Goal: Communication & Community: Share content

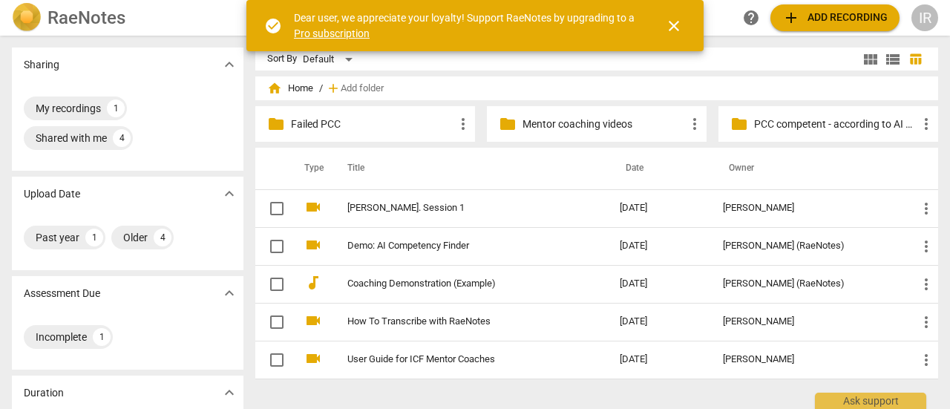
click at [758, 122] on p "PCC competent - according to AI Assessment" at bounding box center [835, 125] width 163 height 16
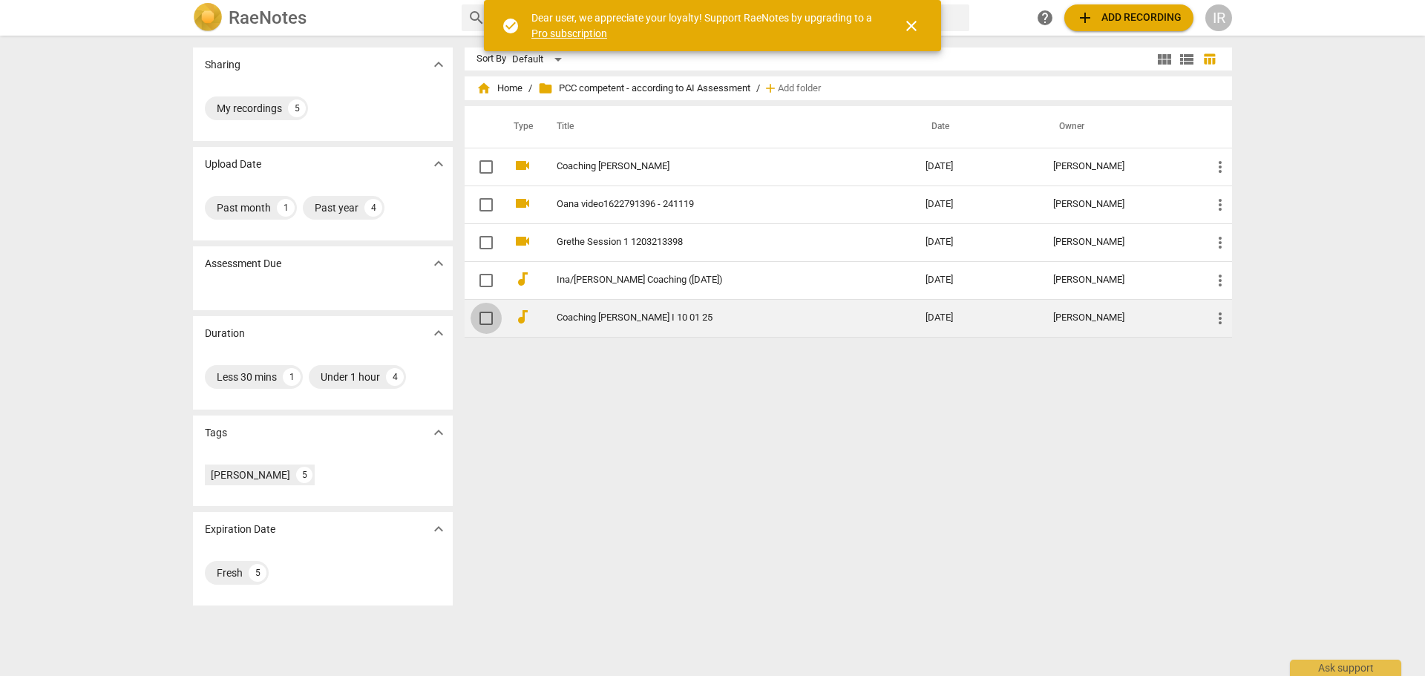
click at [487, 318] on input "checkbox" at bounding box center [486, 319] width 31 height 18
checkbox input "false"
click at [580, 316] on link "Coaching [PERSON_NAME] I 10 01 25" at bounding box center [714, 318] width 315 height 11
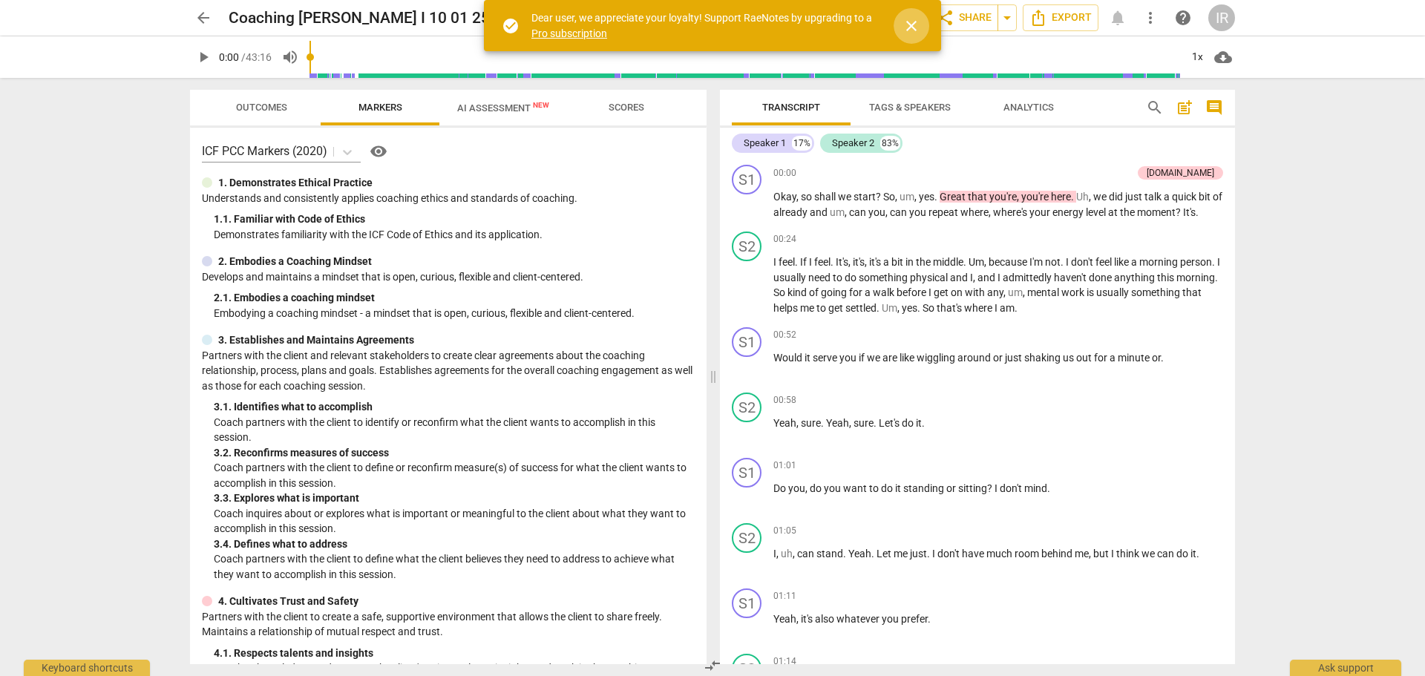
click at [906, 22] on span "close" at bounding box center [912, 26] width 18 height 18
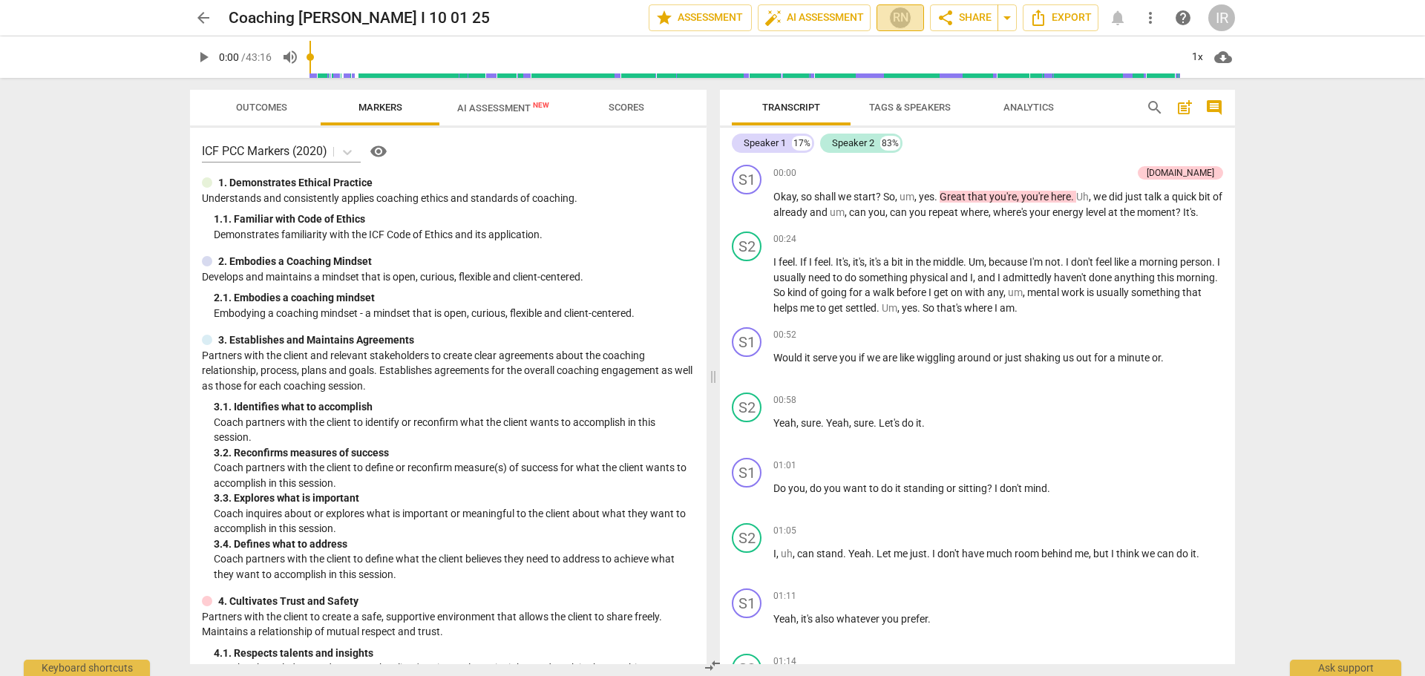
click at [899, 18] on div "RN" at bounding box center [900, 18] width 22 height 22
click at [949, 21] on div at bounding box center [712, 338] width 1425 height 676
click at [949, 21] on span "share Share" at bounding box center [964, 18] width 55 height 18
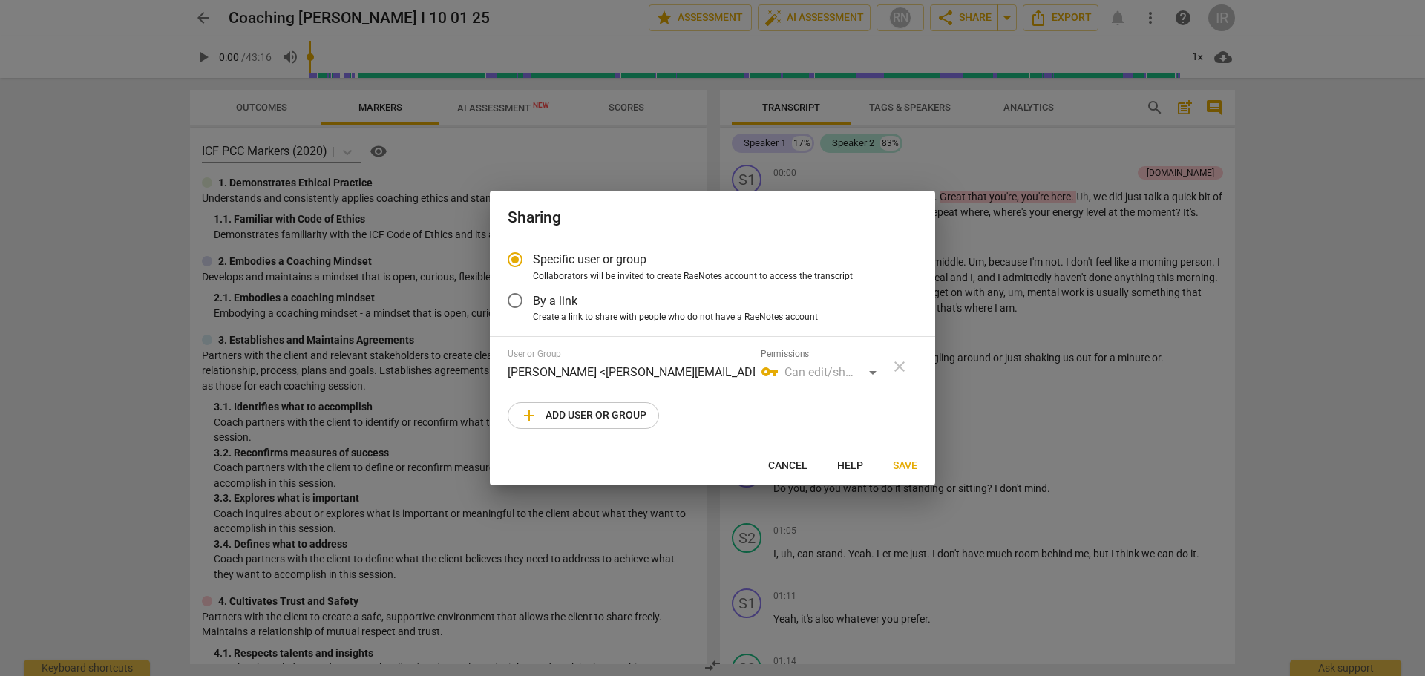
click at [868, 371] on div "vpn_key Can edit/share" at bounding box center [821, 373] width 121 height 24
click at [524, 408] on span "add" at bounding box center [529, 416] width 18 height 18
radio input "false"
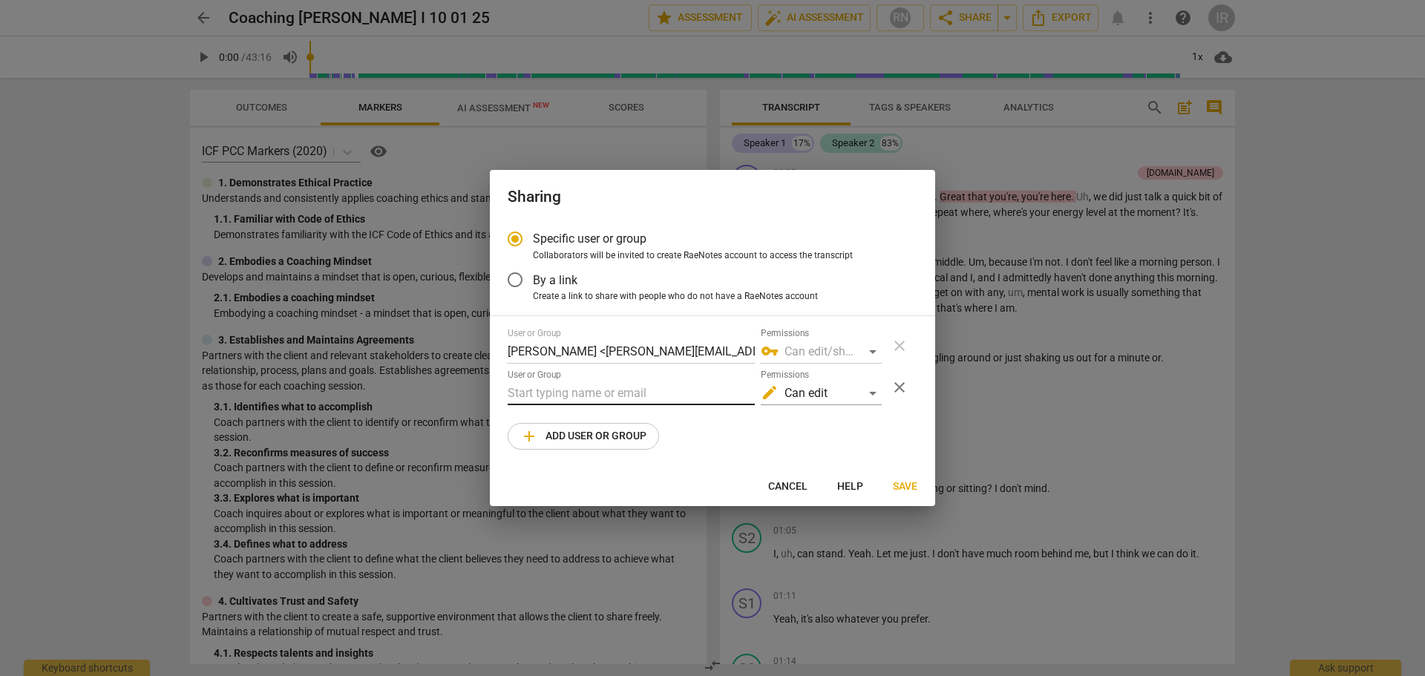
click at [517, 393] on input "text" at bounding box center [631, 394] width 247 height 24
click at [531, 395] on input "text" at bounding box center [631, 394] width 247 height 24
paste input "[PERSON_NAME] <[PERSON_NAME][EMAIL_ADDRESS][DOMAIN_NAME]>"
click at [517, 395] on input "[PERSON_NAME] <[PERSON_NAME][EMAIL_ADDRESS][DOMAIN_NAME]>" at bounding box center [631, 394] width 247 height 24
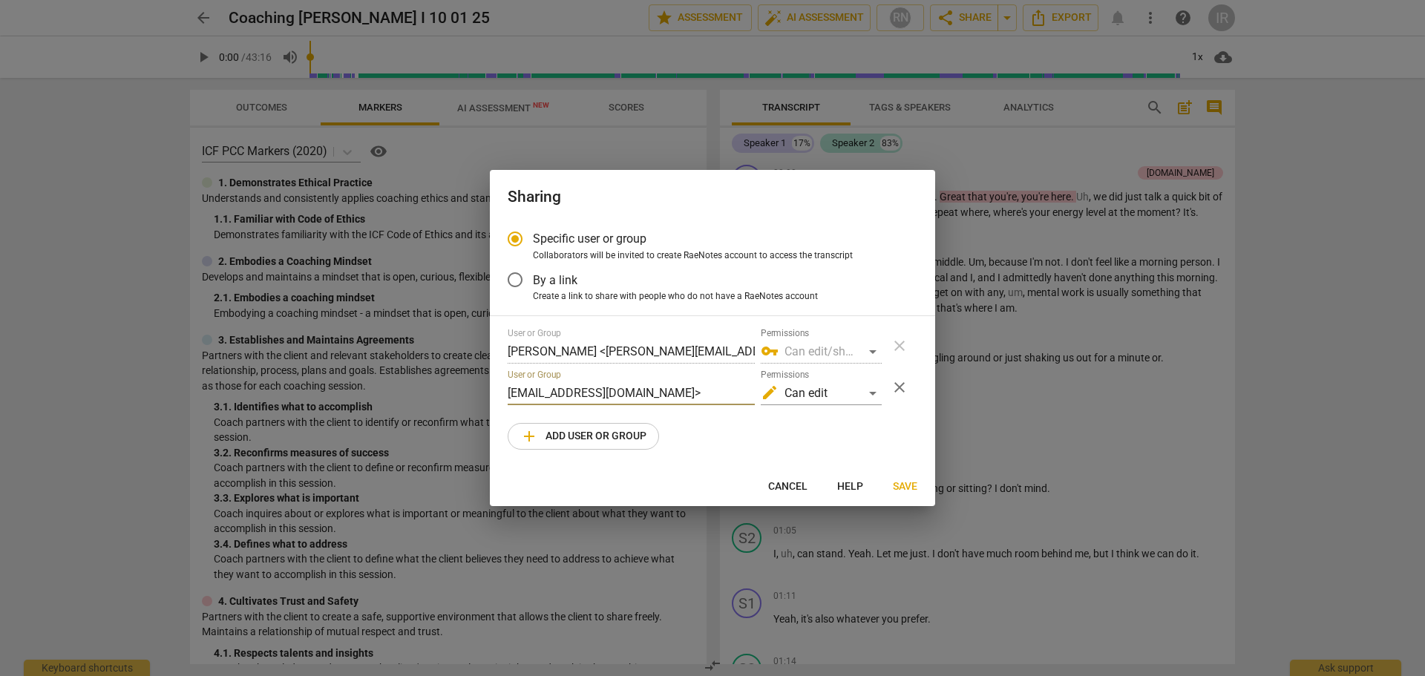
scroll to position [0, 0]
click at [746, 391] on input "[PERSON_NAME][EMAIL_ADDRESS][DOMAIN_NAME]>" at bounding box center [631, 394] width 247 height 24
type input "[PERSON_NAME][EMAIL_ADDRESS][DOMAIN_NAME]"
click at [903, 408] on span "Save" at bounding box center [905, 487] width 24 height 15
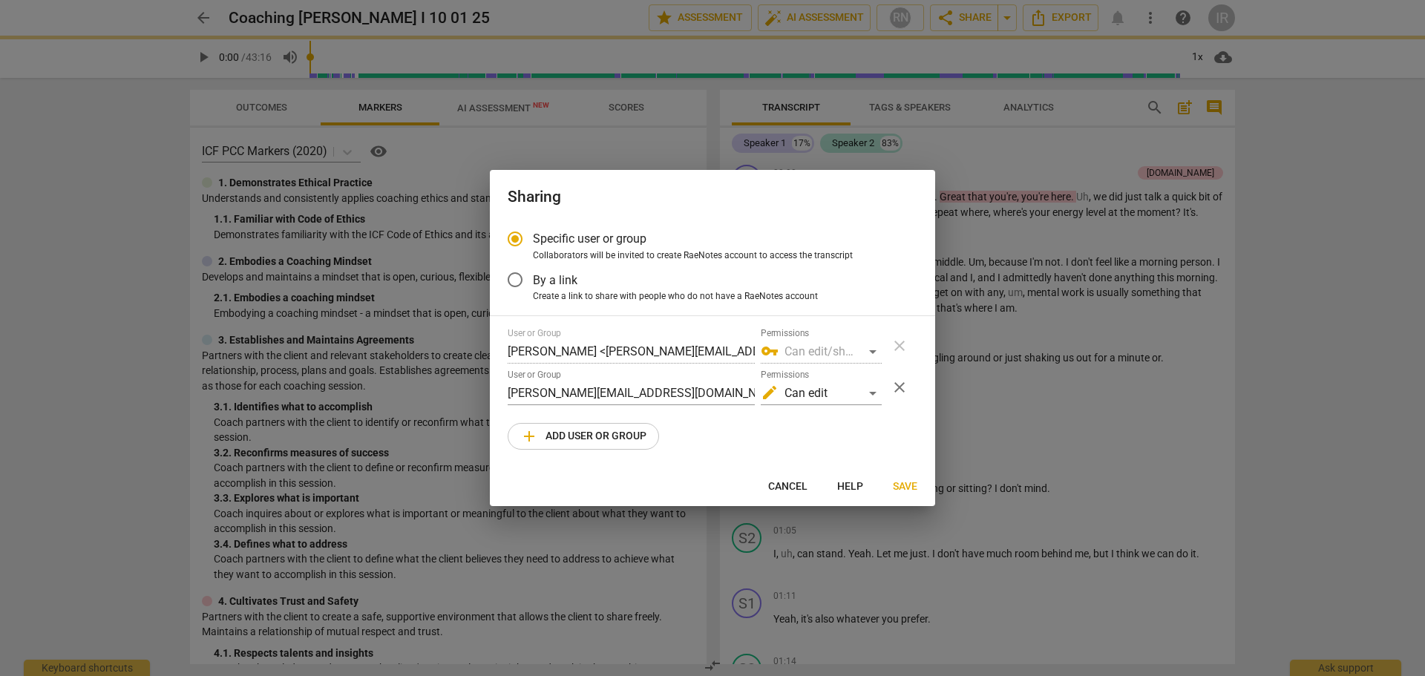
radio input "false"
type input "[PERSON_NAME] <[PERSON_NAME][EMAIL_ADDRESS][DOMAIN_NAME]>"
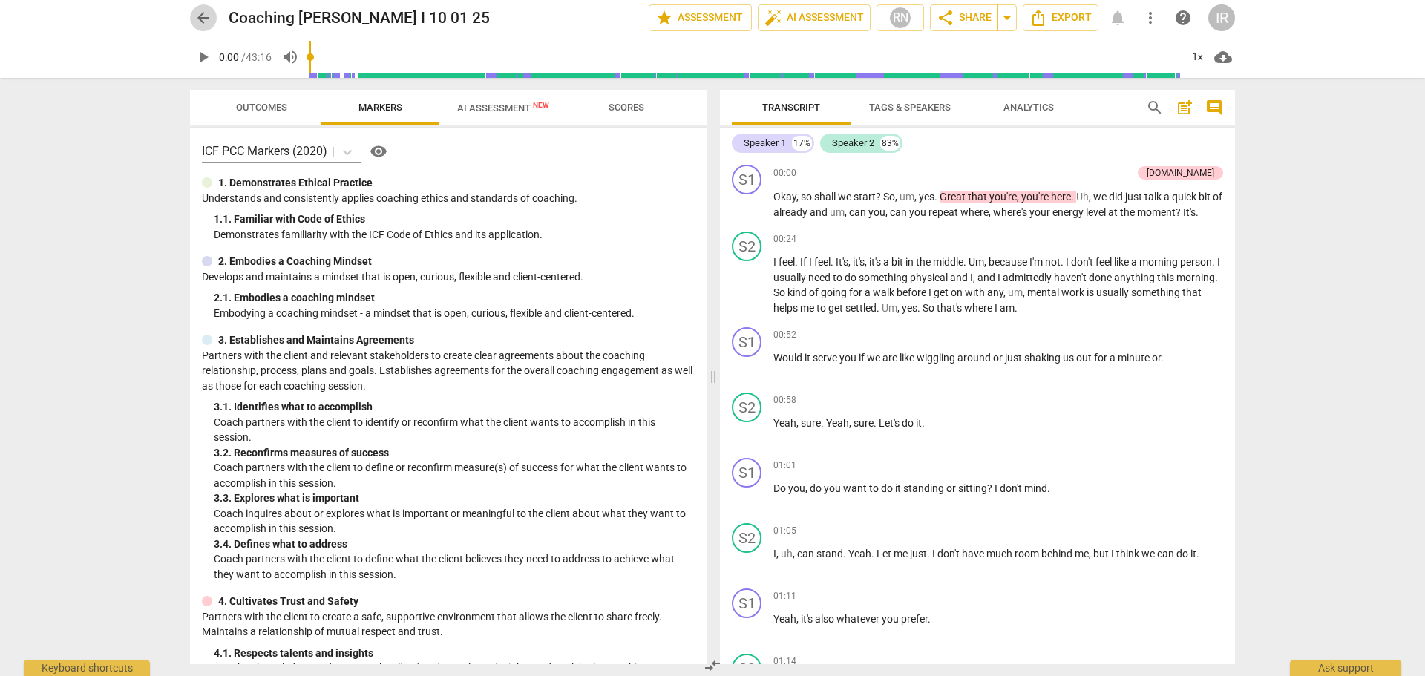
click at [200, 16] on span "arrow_back" at bounding box center [203, 18] width 18 height 18
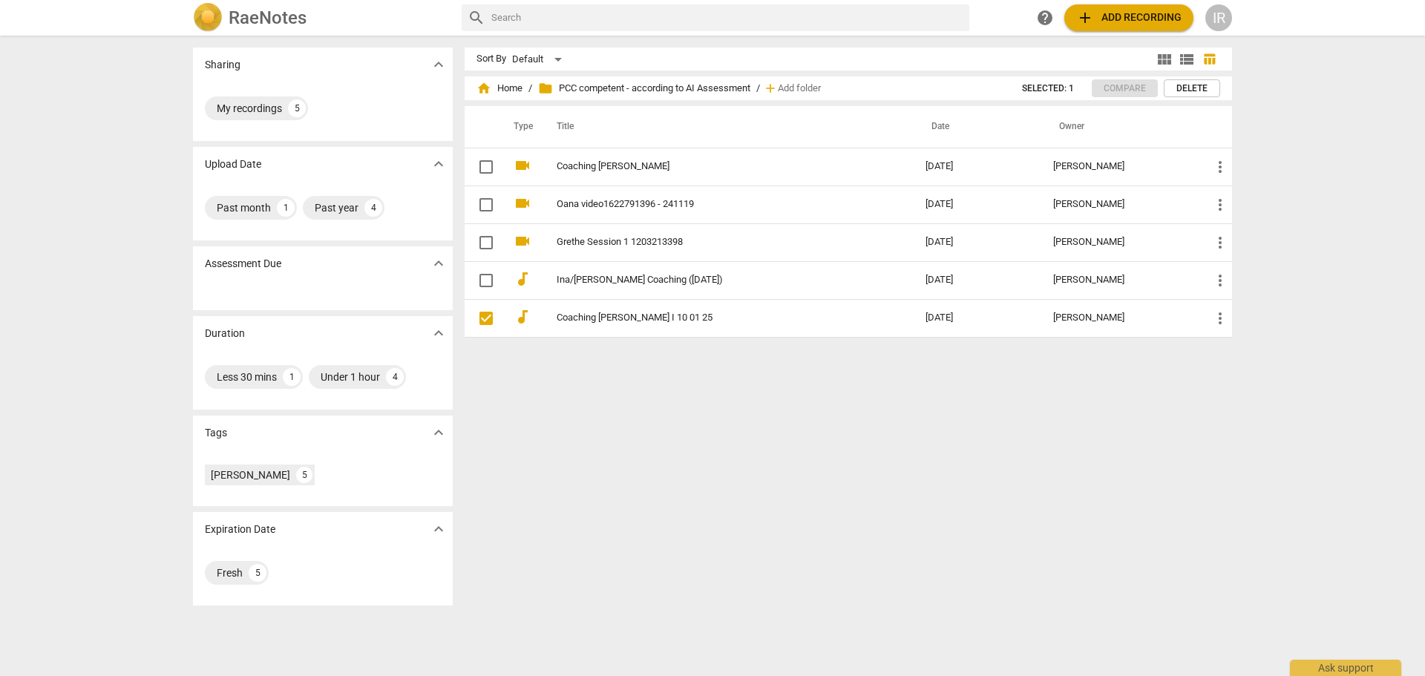
click at [655, 408] on div "Sort By Default view_module view_list table_chart home Home / folder PCC compet…" at bounding box center [854, 356] width 779 height 617
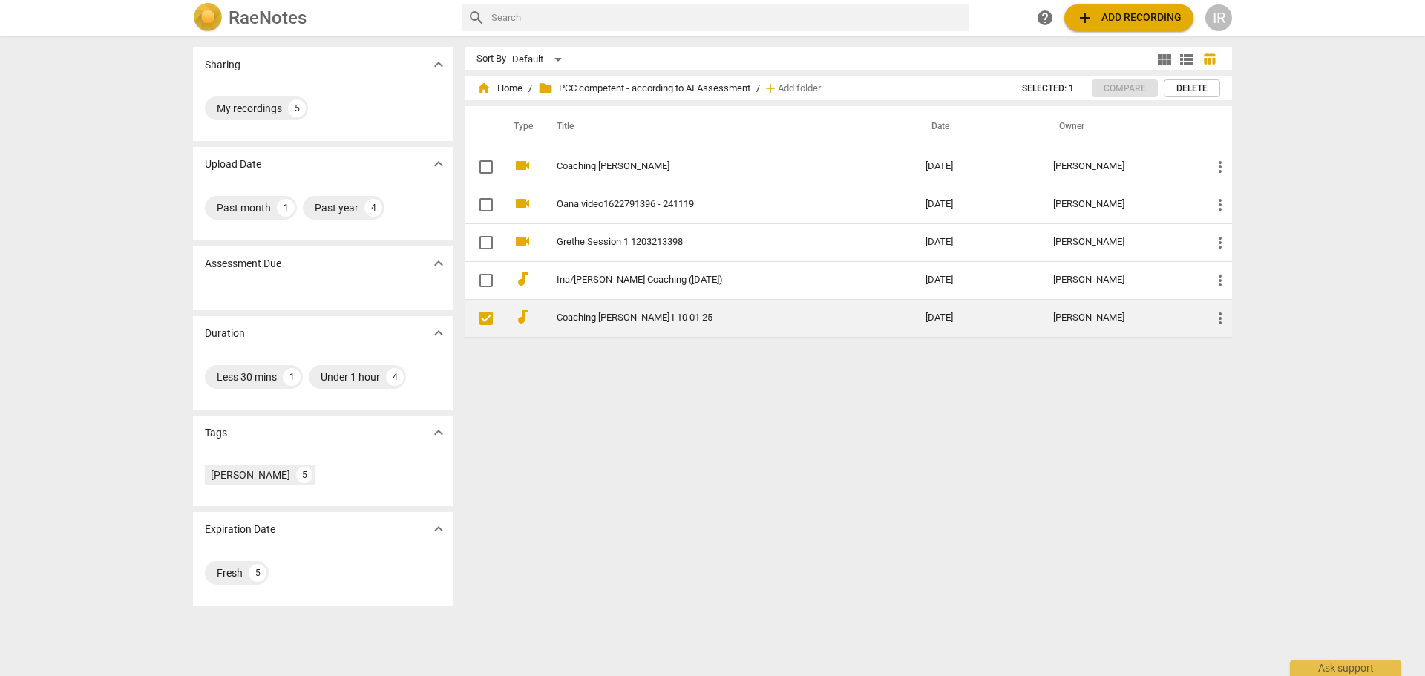
click at [575, 315] on link "Coaching [PERSON_NAME] I 10 01 25" at bounding box center [714, 318] width 315 height 11
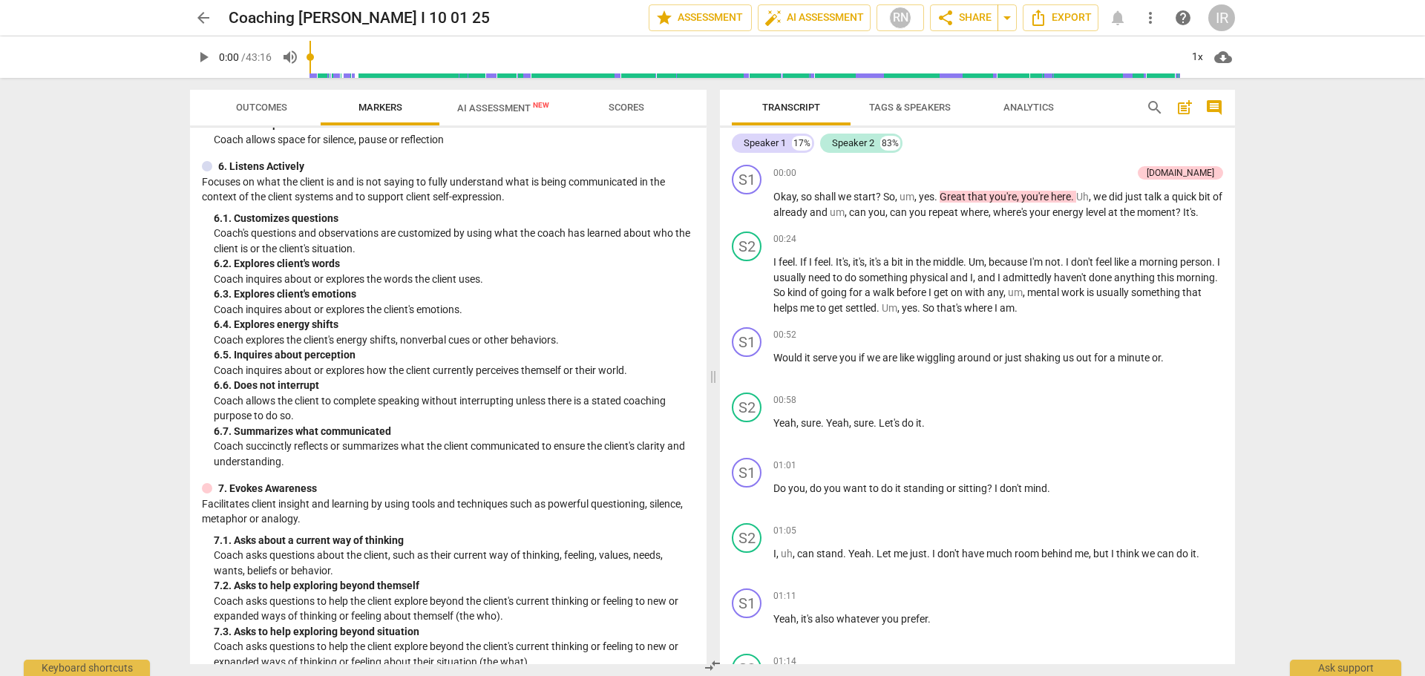
scroll to position [1479, 0]
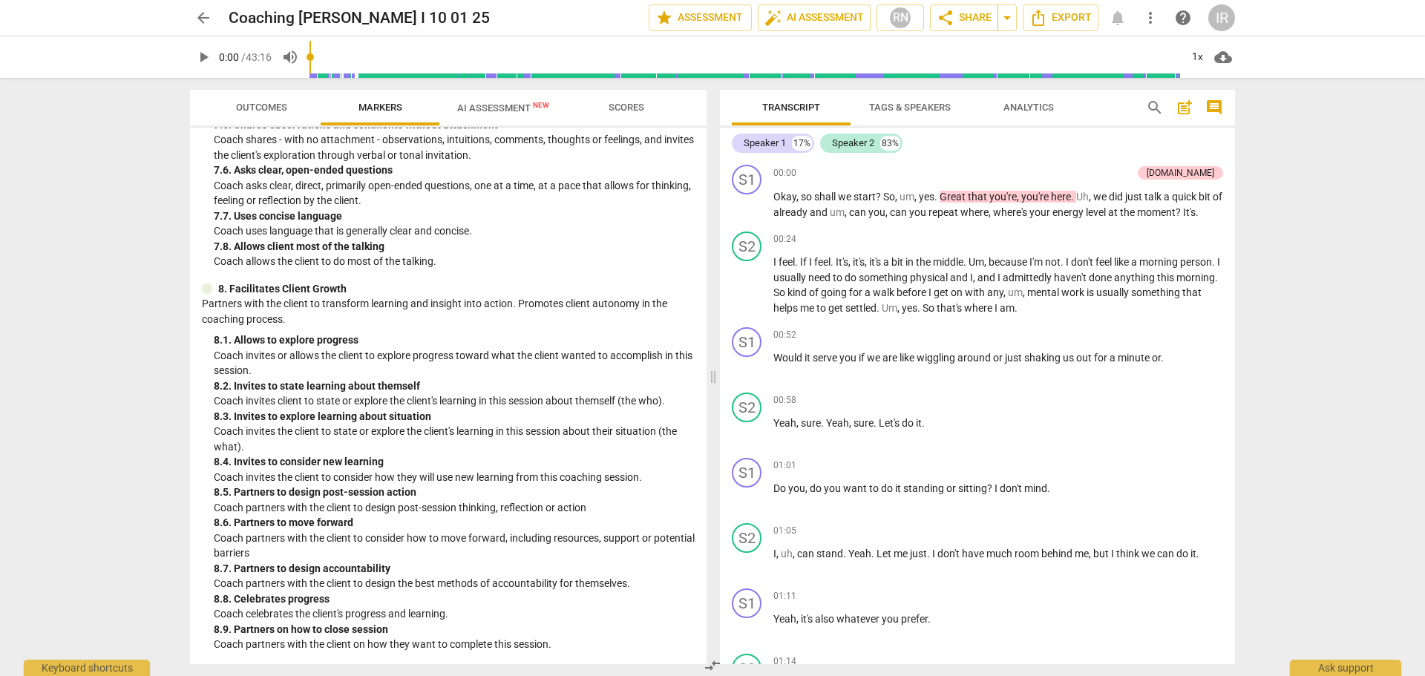
click at [468, 104] on span "AI Assessment New" at bounding box center [503, 107] width 92 height 11
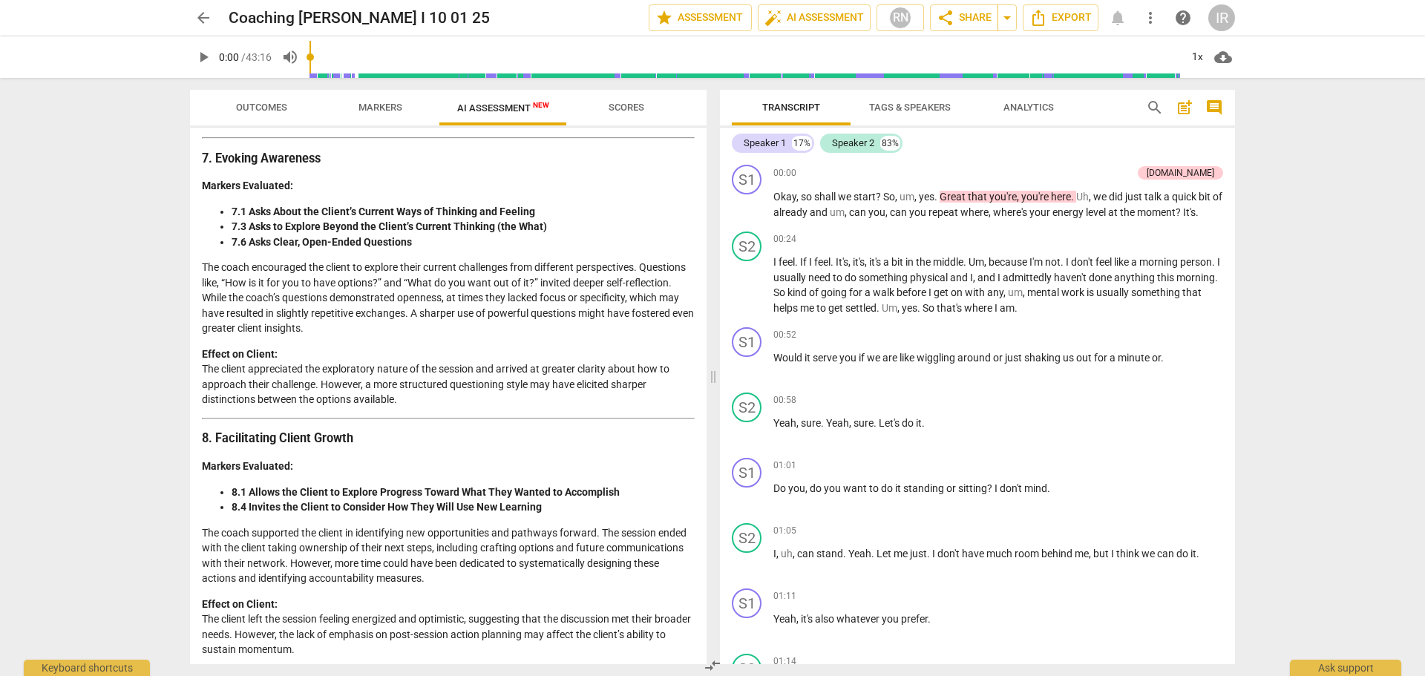
scroll to position [0, 0]
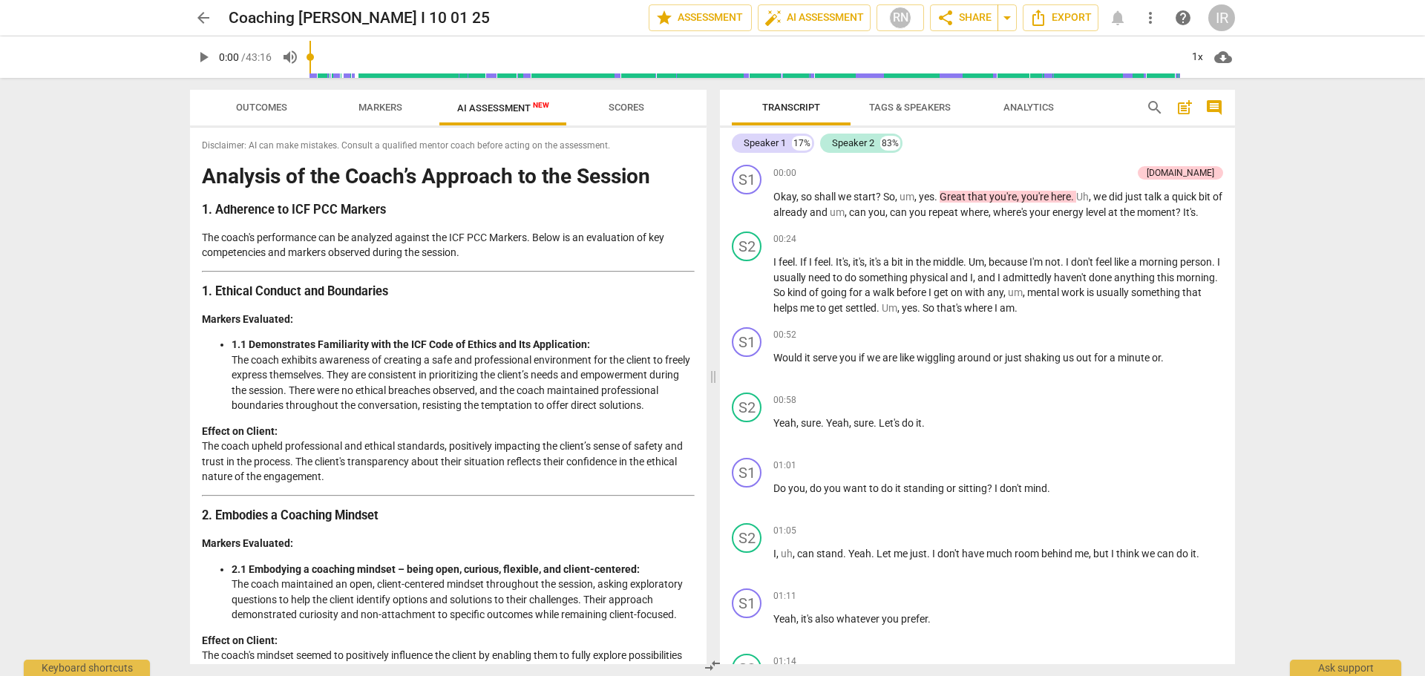
click at [199, 23] on span "arrow_back" at bounding box center [203, 18] width 18 height 18
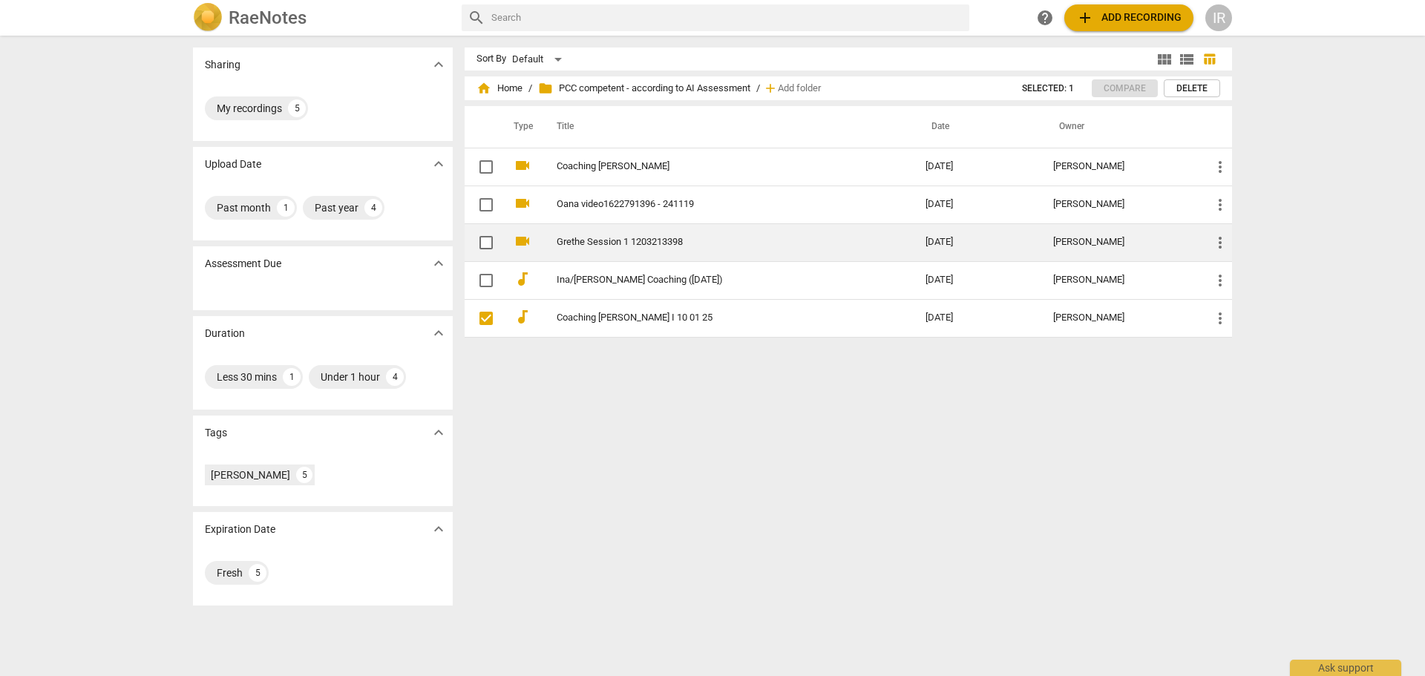
click at [632, 243] on link "Grethe Session 1 1203213398" at bounding box center [714, 242] width 315 height 11
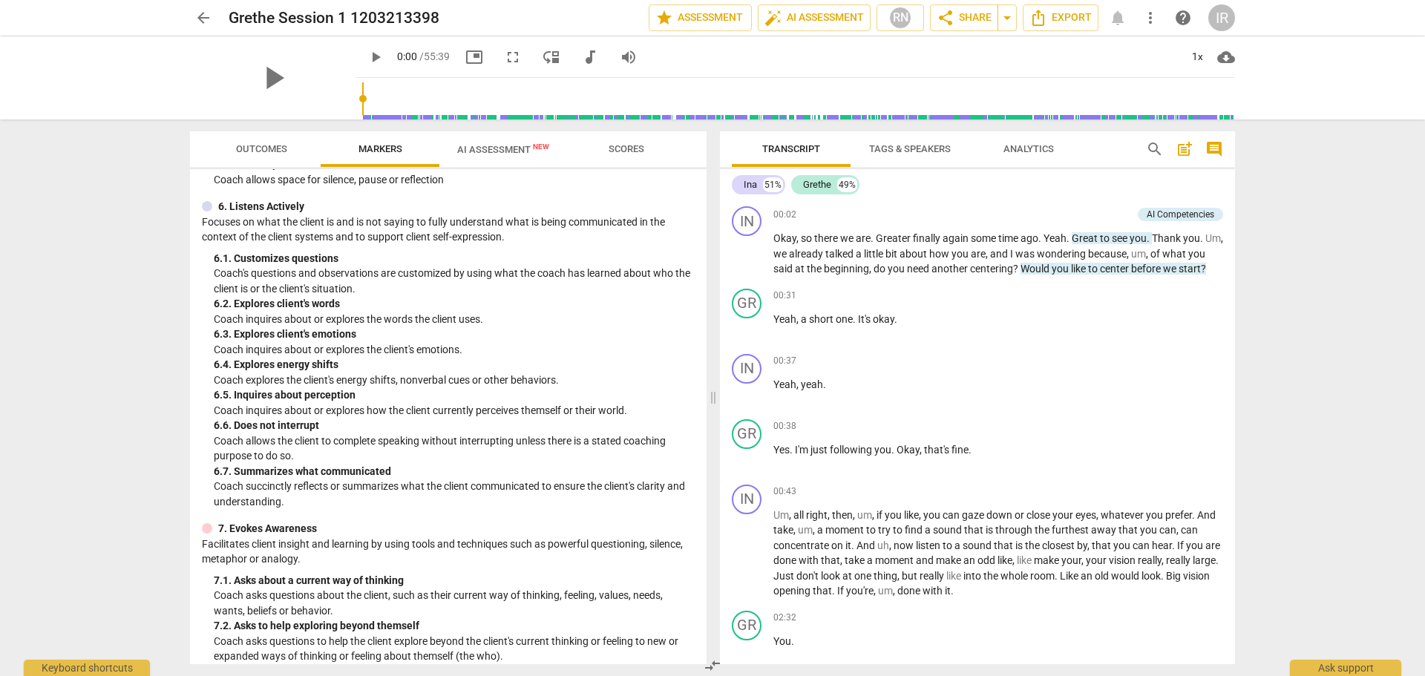
scroll to position [1521, 0]
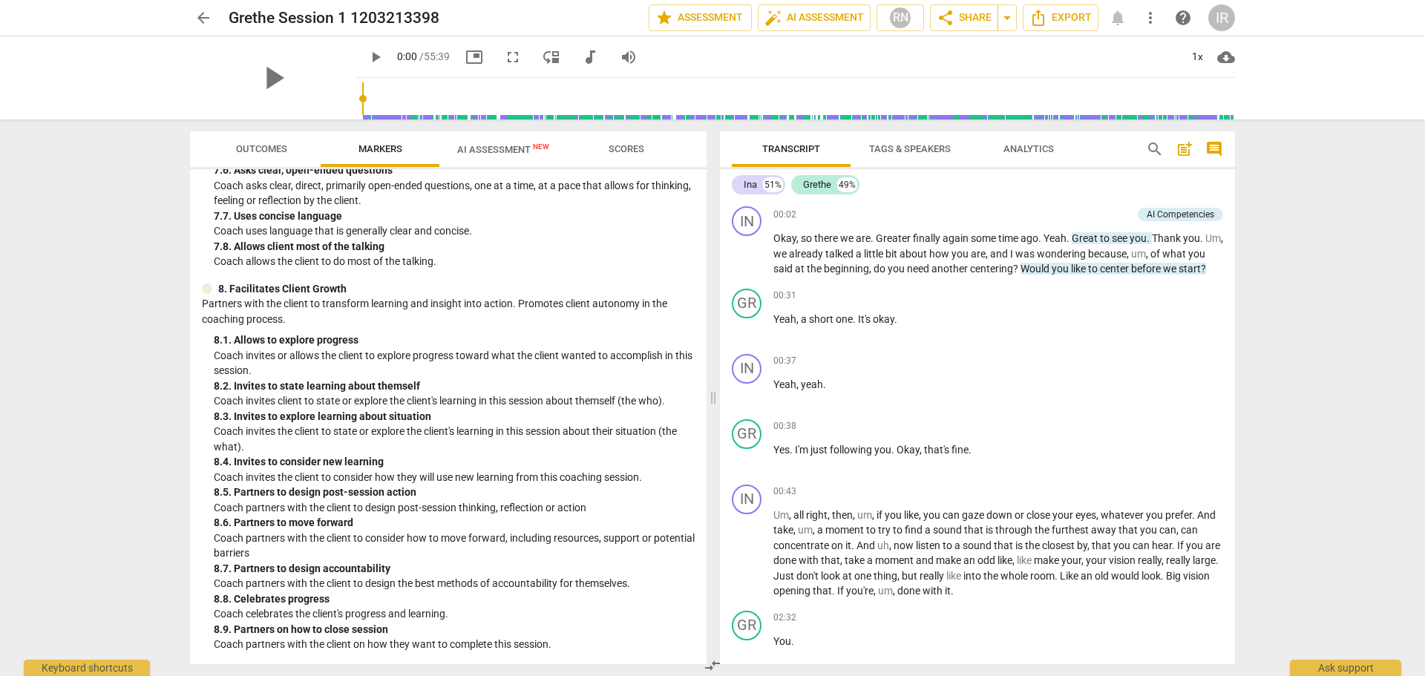
click at [495, 144] on span "AI Assessment New" at bounding box center [503, 149] width 92 height 11
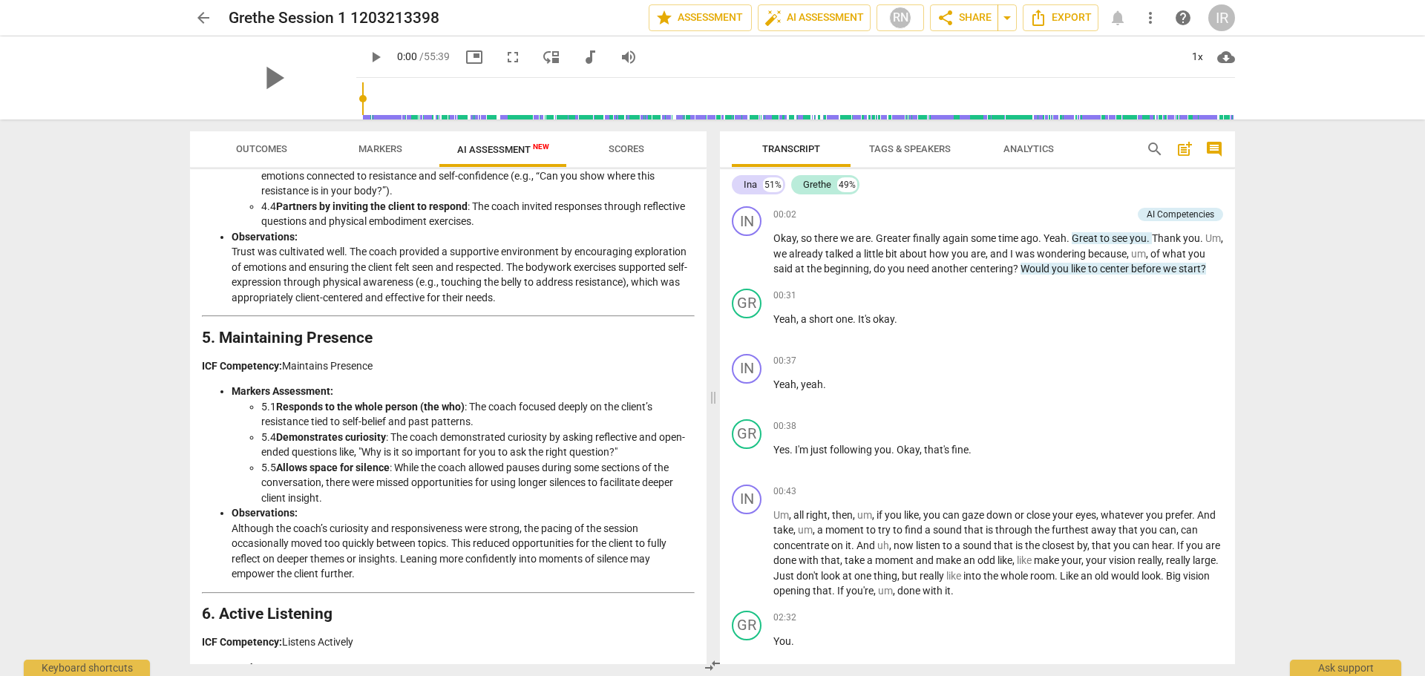
scroll to position [0, 0]
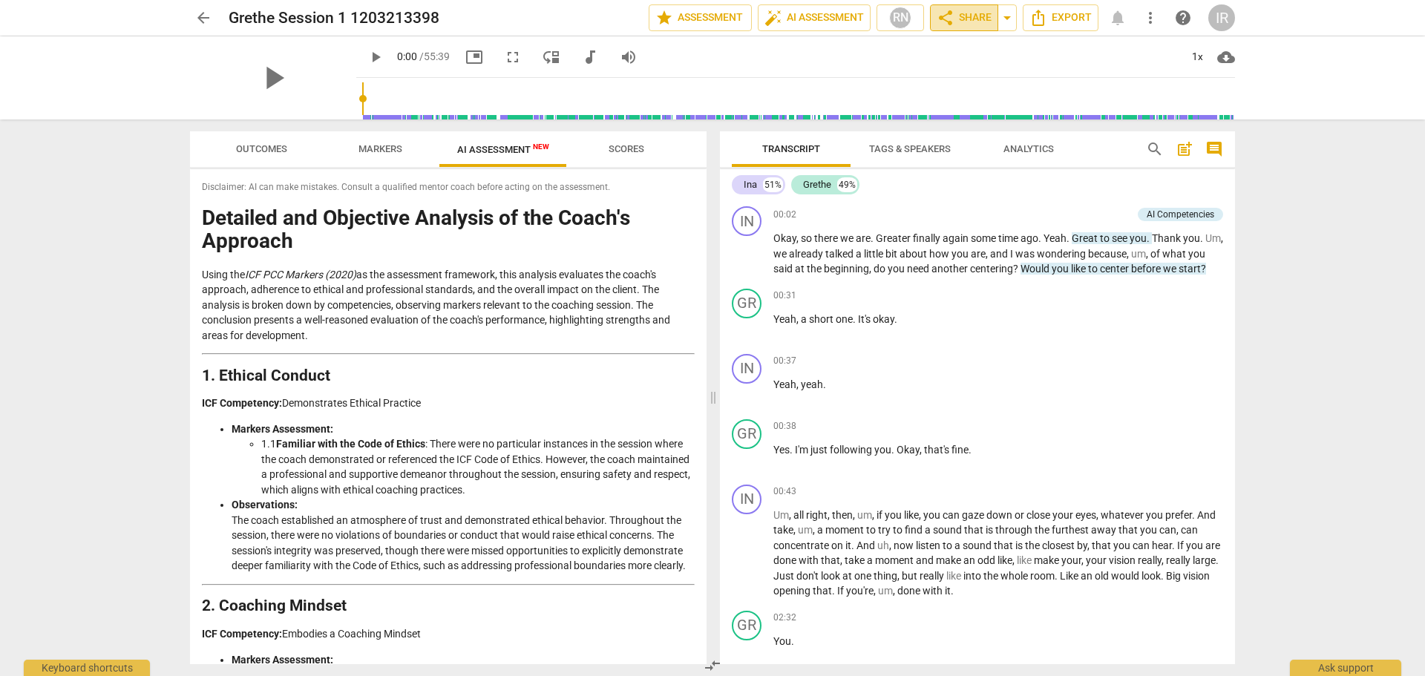
click at [949, 18] on span "share" at bounding box center [946, 18] width 18 height 18
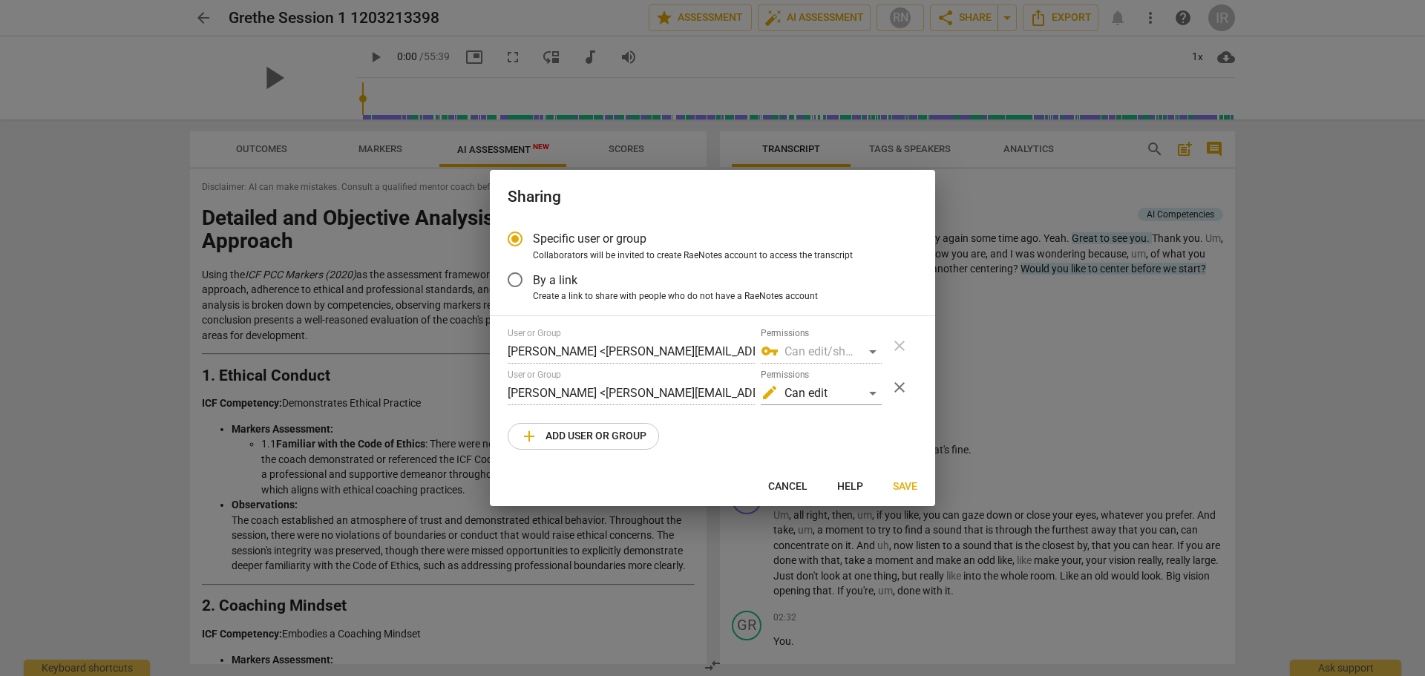
click at [515, 236] on input "Specific user or group" at bounding box center [515, 239] width 36 height 36
radio input "true"
click at [528, 408] on span "add" at bounding box center [529, 437] width 18 height 18
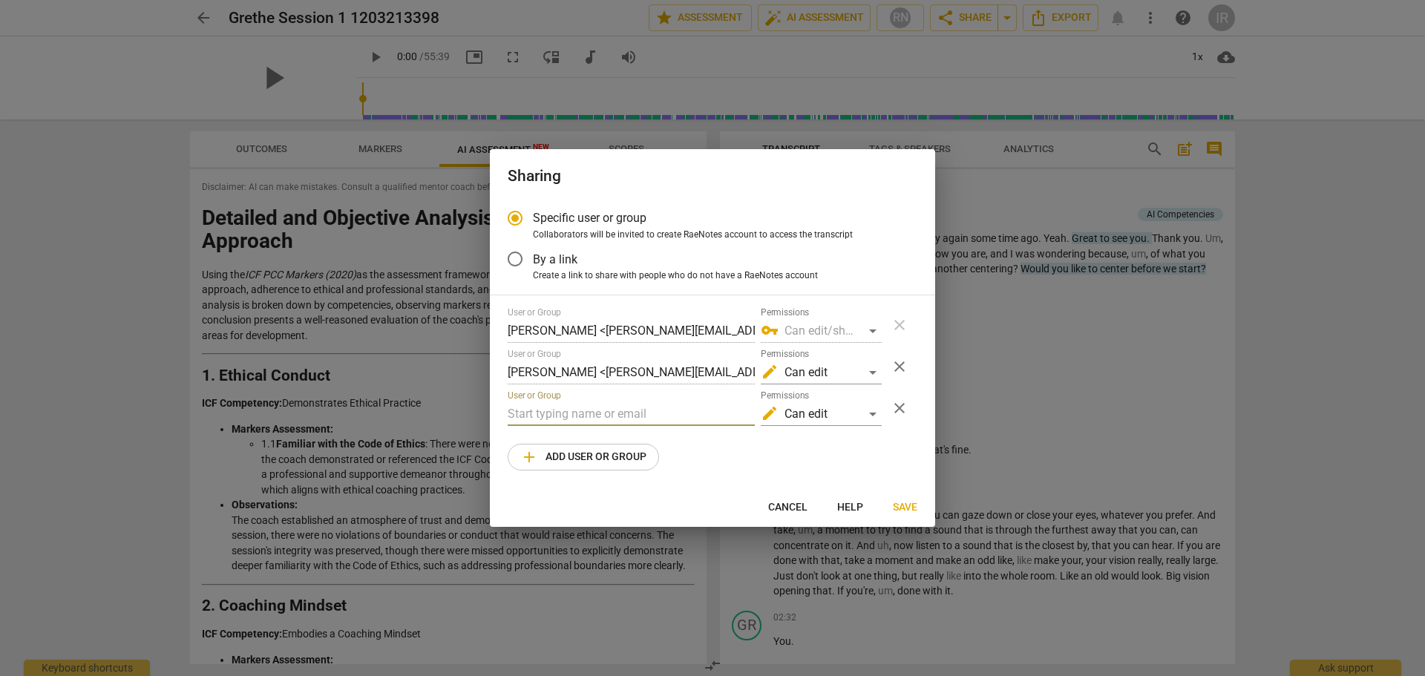
click at [526, 408] on input "text" at bounding box center [631, 414] width 247 height 24
type input "[PERSON_NAME][EMAIL_ADDRESS][DOMAIN_NAME]"
click at [903, 408] on span "Save" at bounding box center [905, 507] width 24 height 15
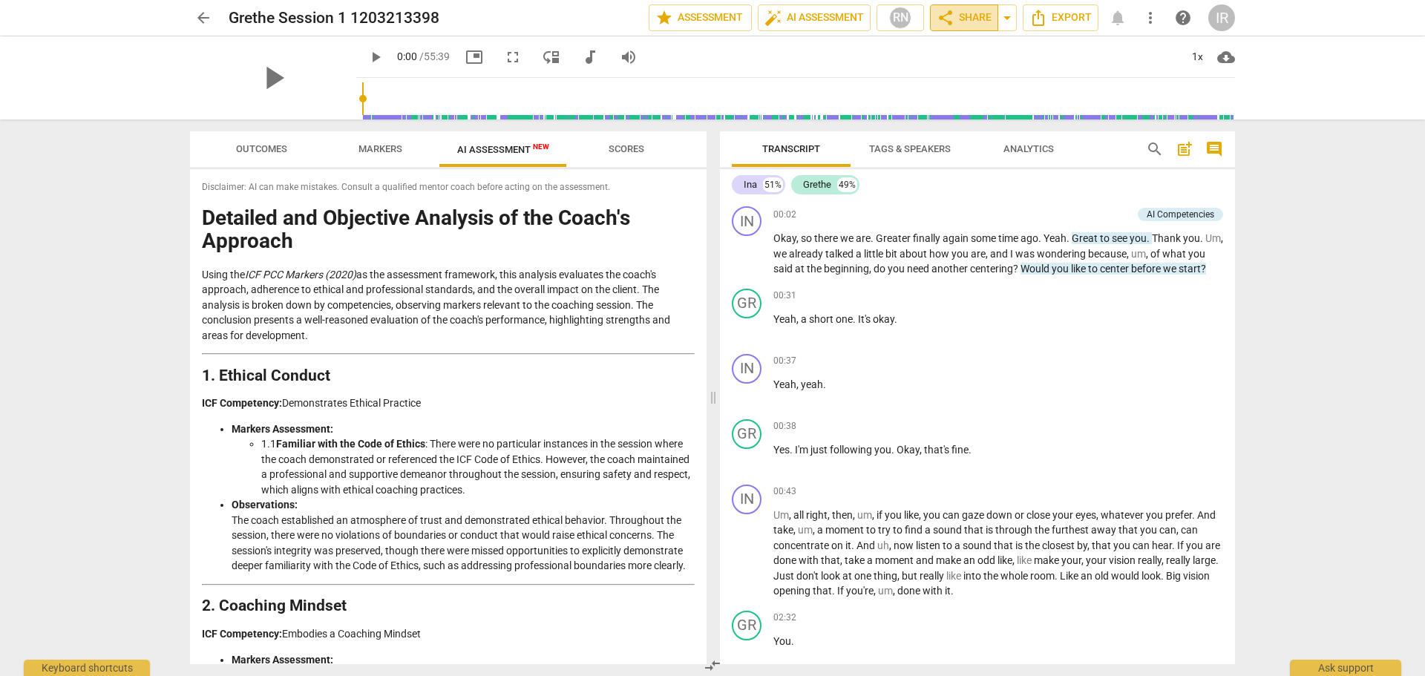
click at [949, 20] on span "share Share" at bounding box center [964, 18] width 55 height 18
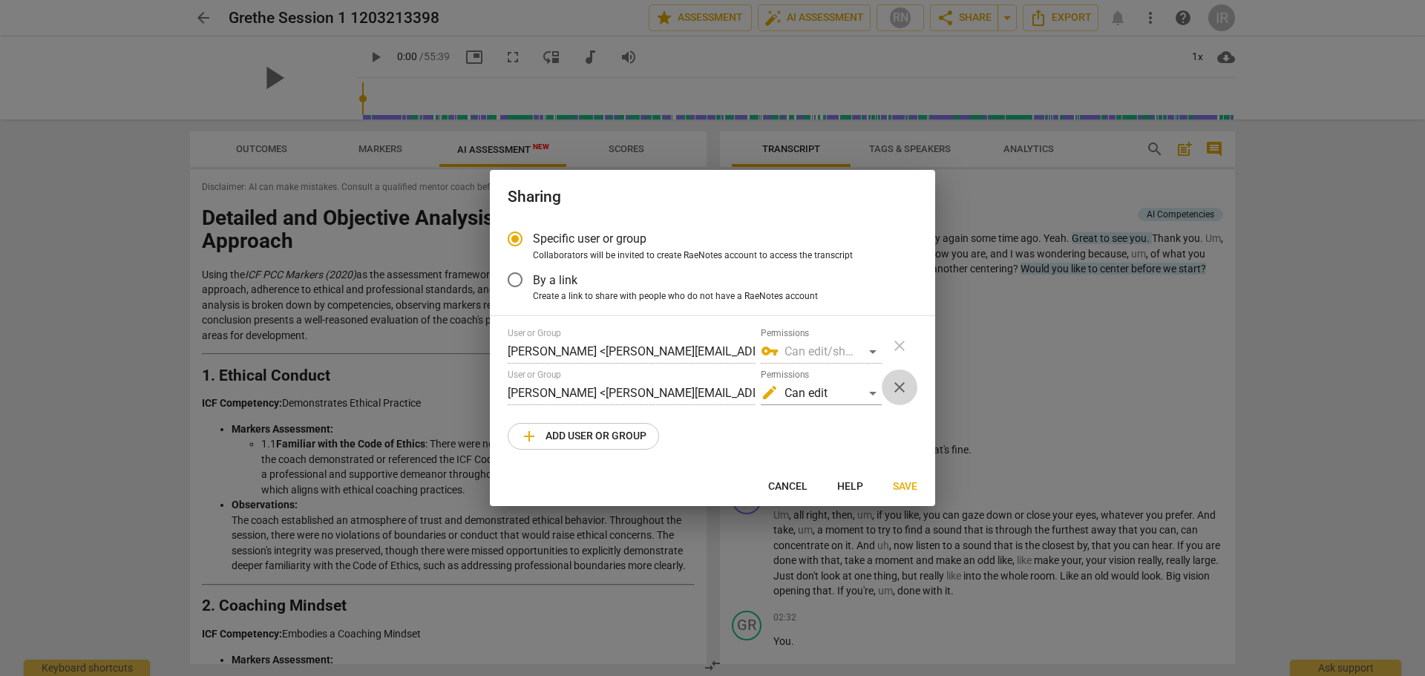
click at [898, 390] on span "close" at bounding box center [900, 388] width 18 height 18
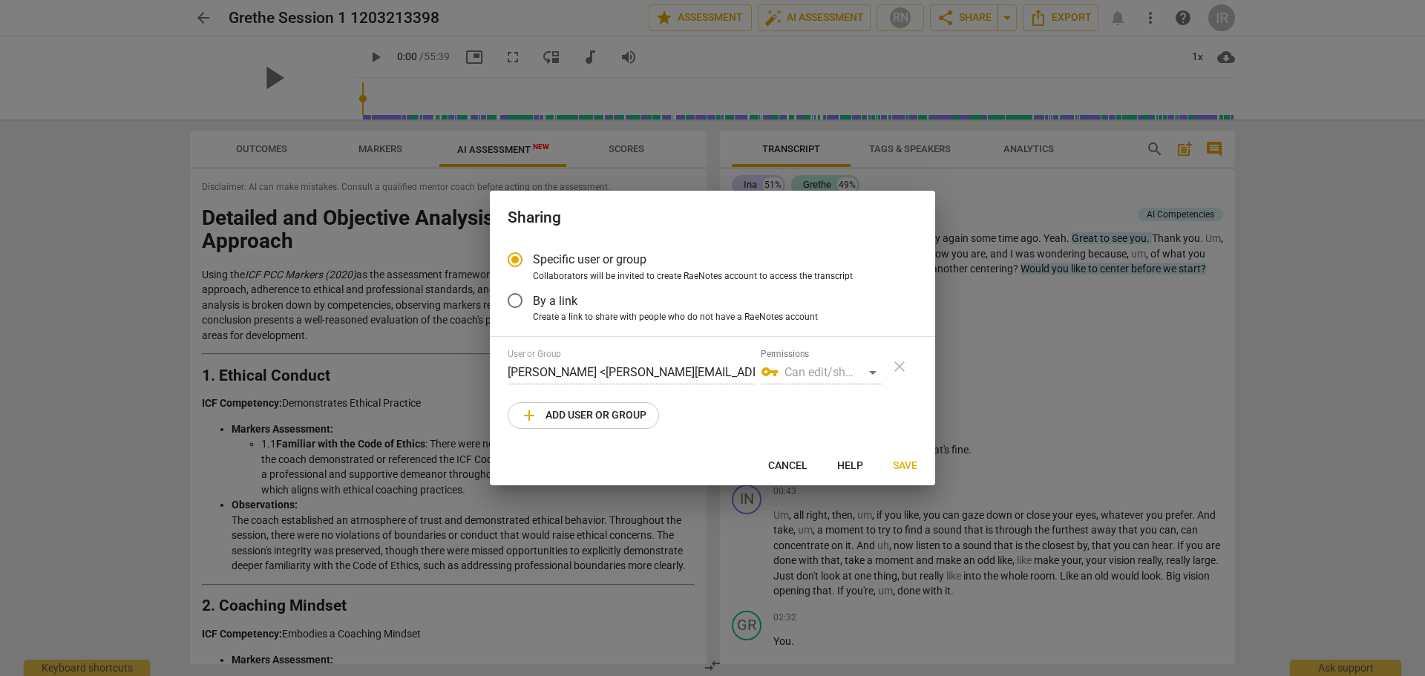
click at [898, 390] on div "User or Group [PERSON_NAME] <[PERSON_NAME][EMAIL_ADDRESS][DOMAIN_NAME]> Permiss…" at bounding box center [713, 389] width 410 height 80
click at [549, 408] on span "add Add user or group" at bounding box center [583, 416] width 126 height 18
radio input "false"
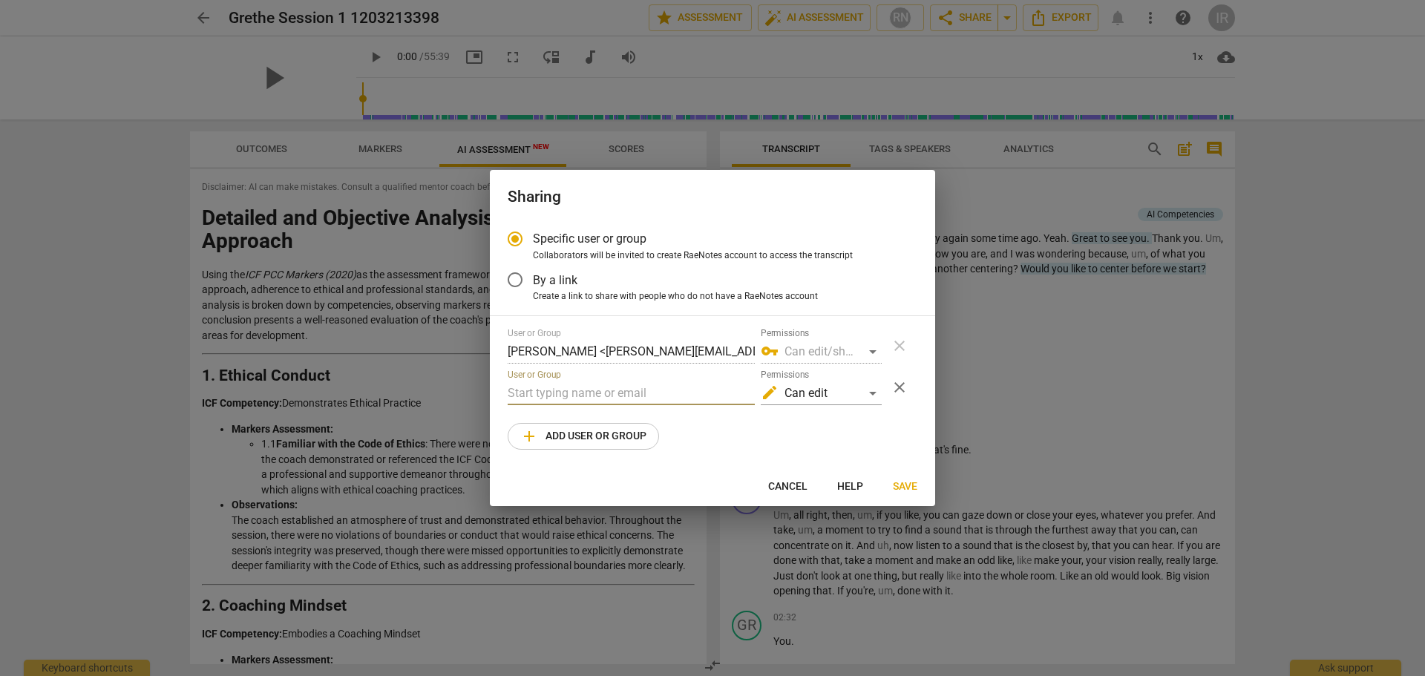
click at [536, 395] on input "text" at bounding box center [631, 394] width 247 height 24
type input "[EMAIL_ADDRESS][DOMAIN_NAME]"
click at [914, 408] on span "Save" at bounding box center [905, 487] width 24 height 15
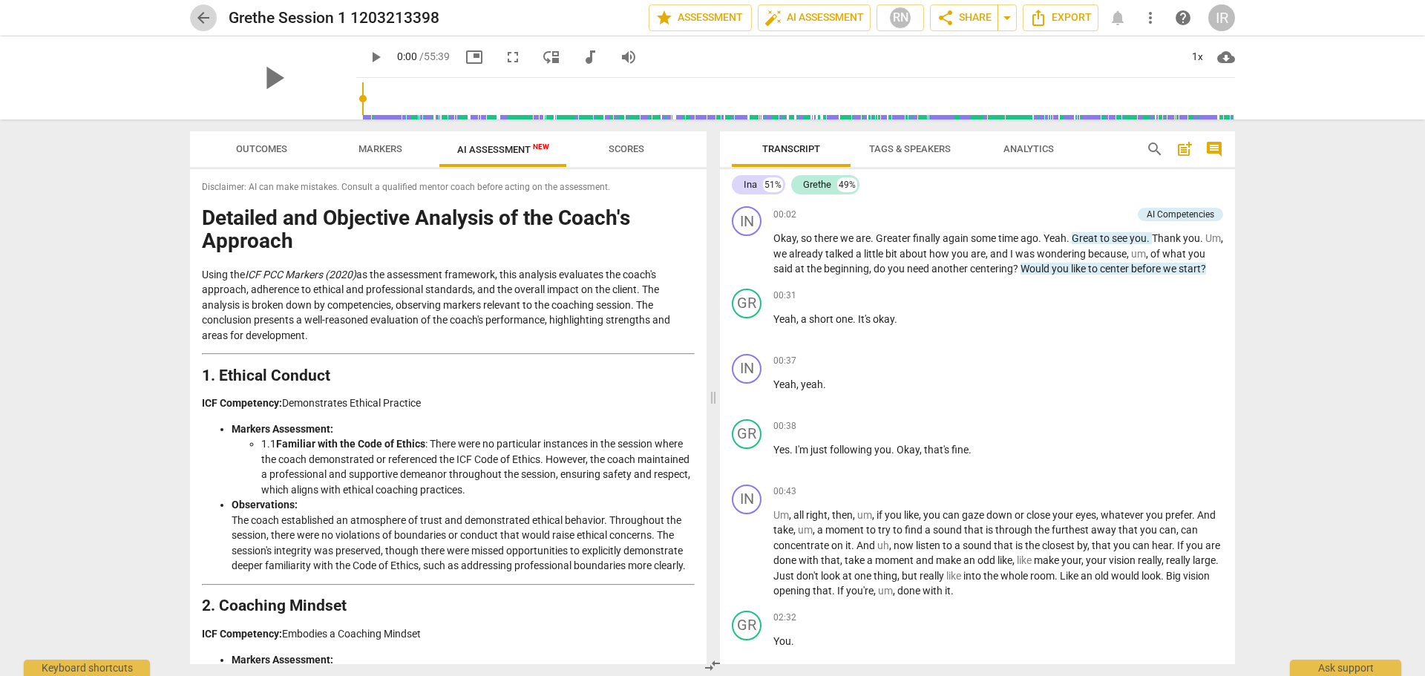
click at [202, 17] on span "arrow_back" at bounding box center [203, 18] width 18 height 18
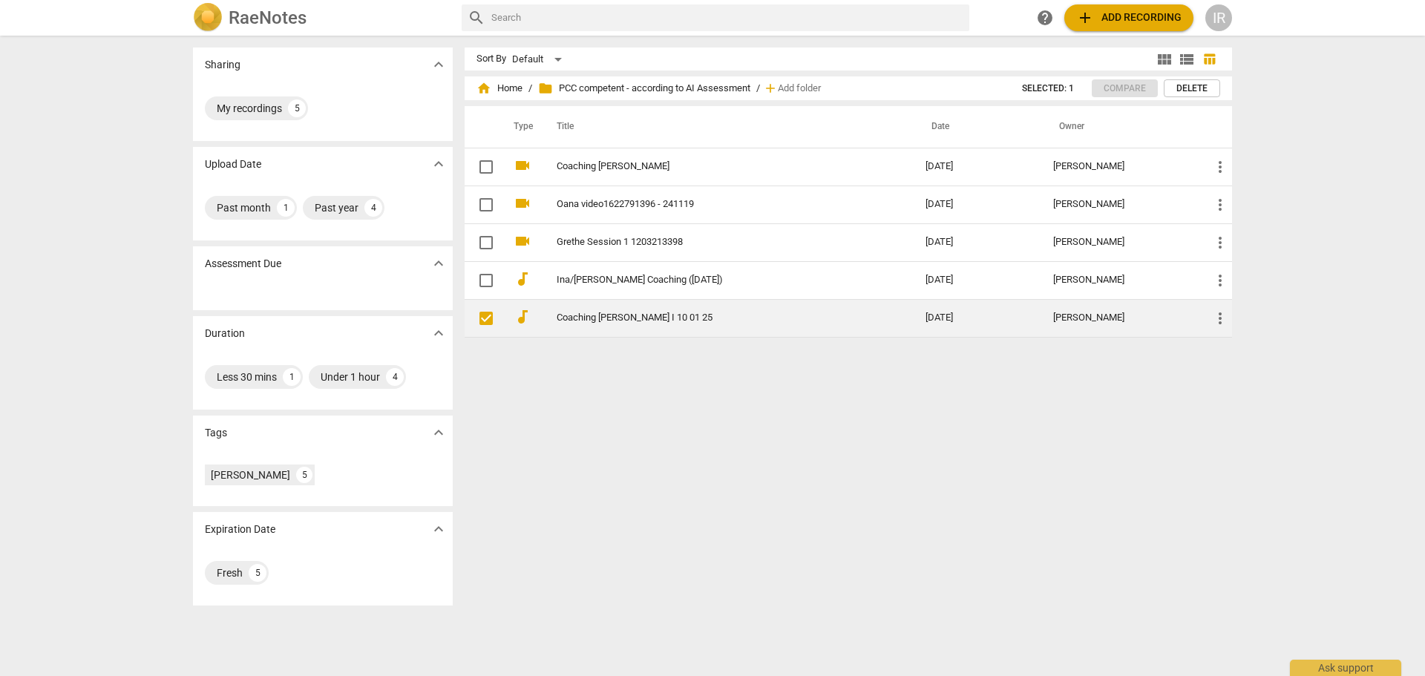
click at [572, 321] on link "Coaching [PERSON_NAME] I 10 01 25" at bounding box center [714, 318] width 315 height 11
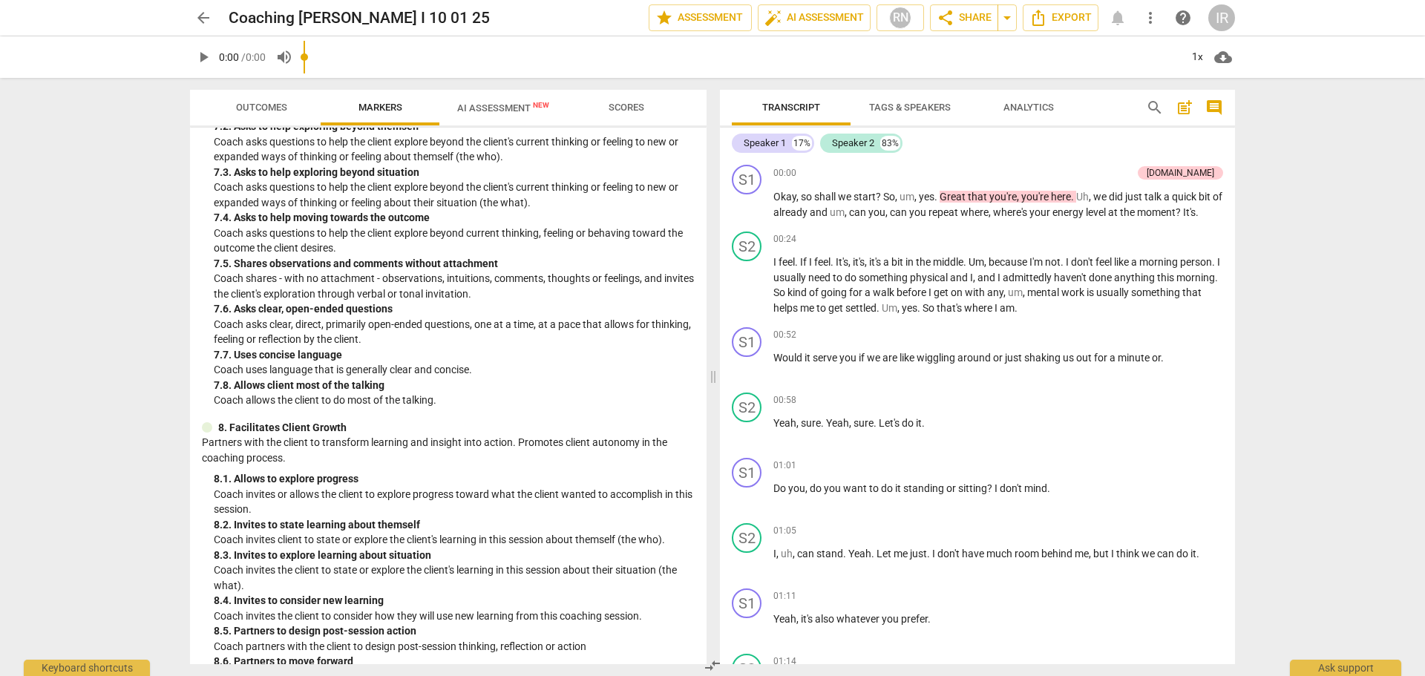
scroll to position [1479, 0]
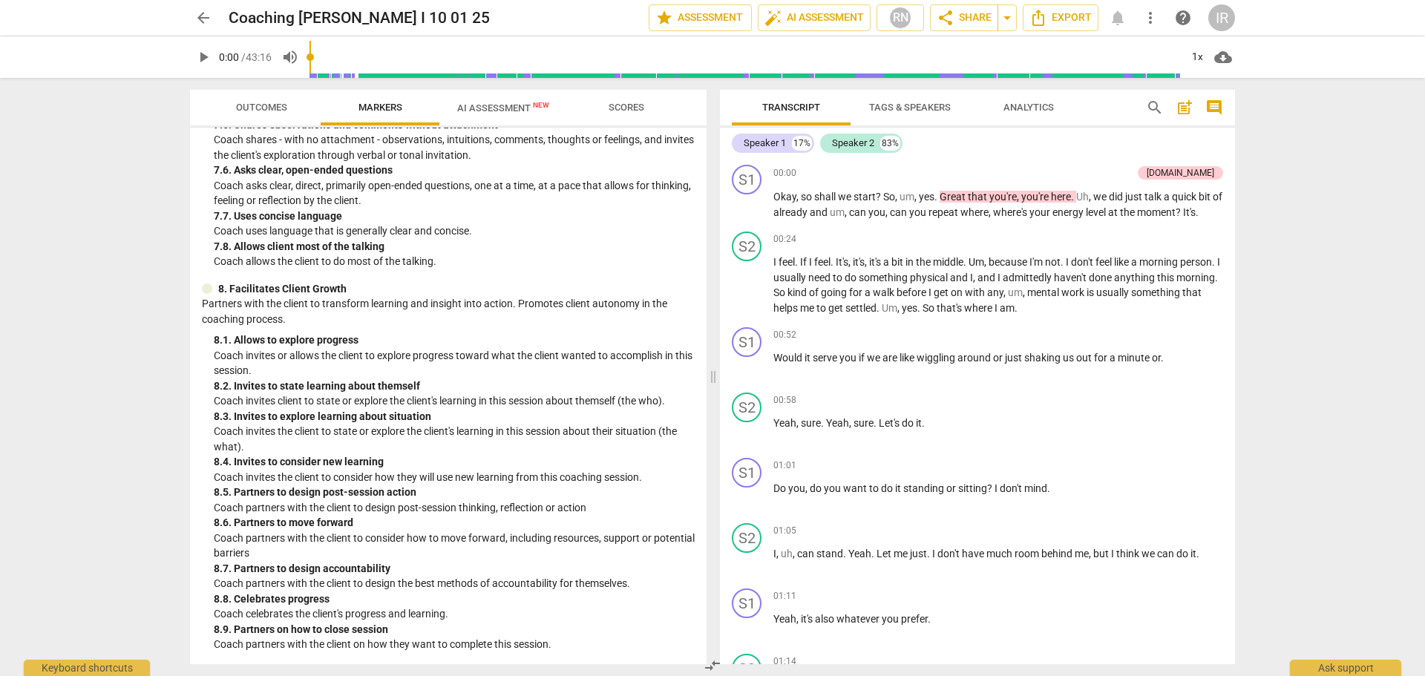
click at [490, 109] on span "AI Assessment New" at bounding box center [503, 107] width 92 height 11
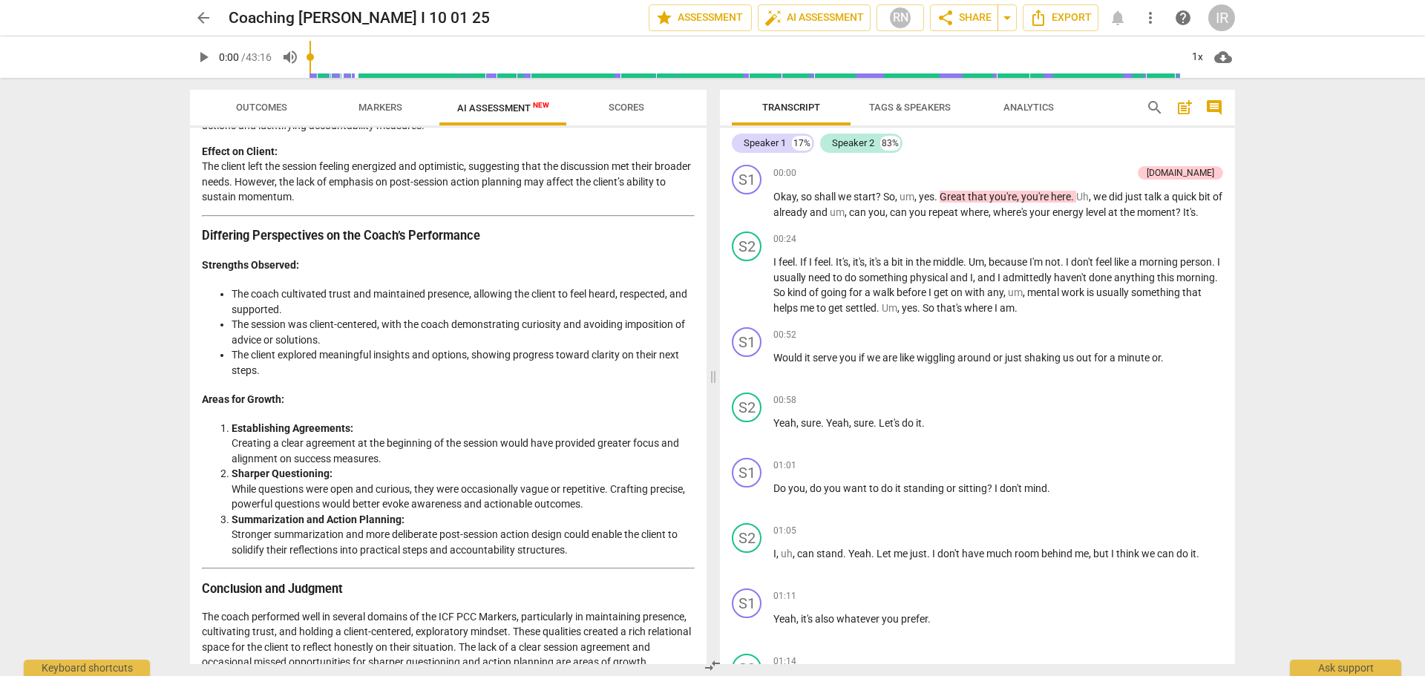
scroll to position [2169, 0]
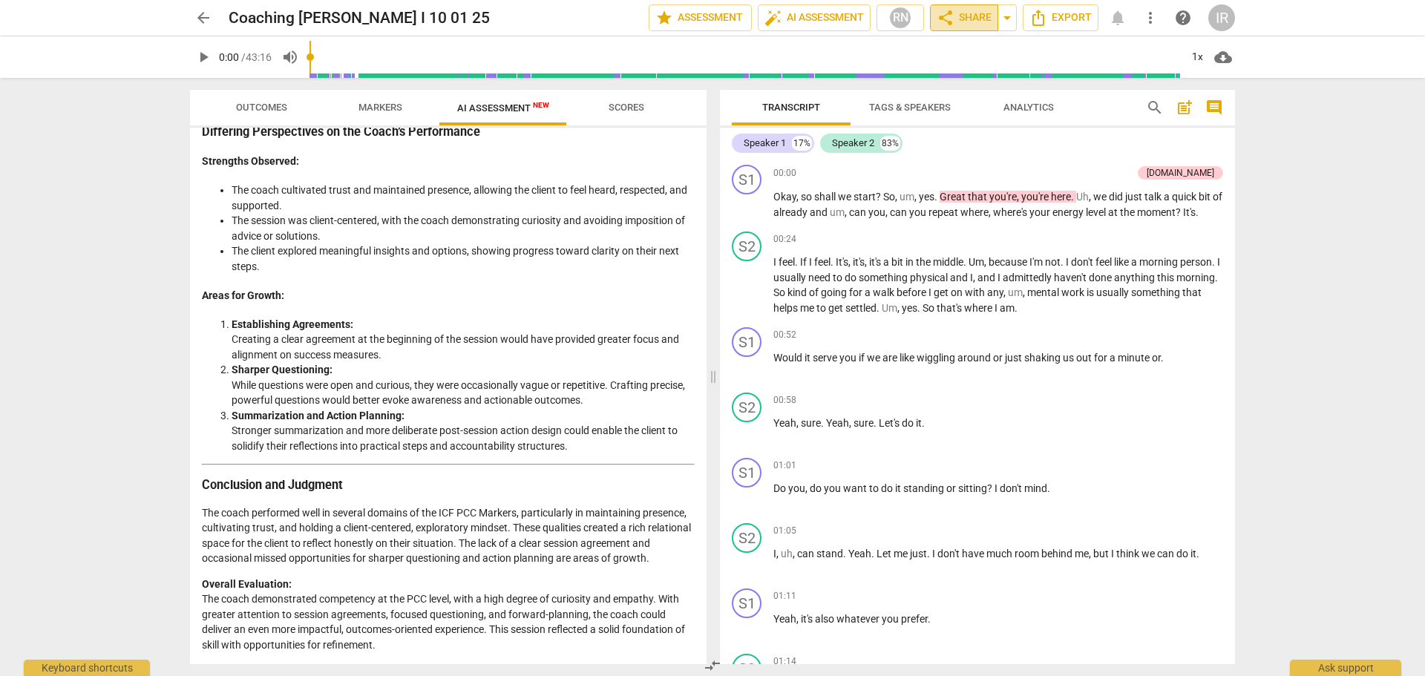
click at [949, 13] on span "share Share" at bounding box center [964, 18] width 55 height 18
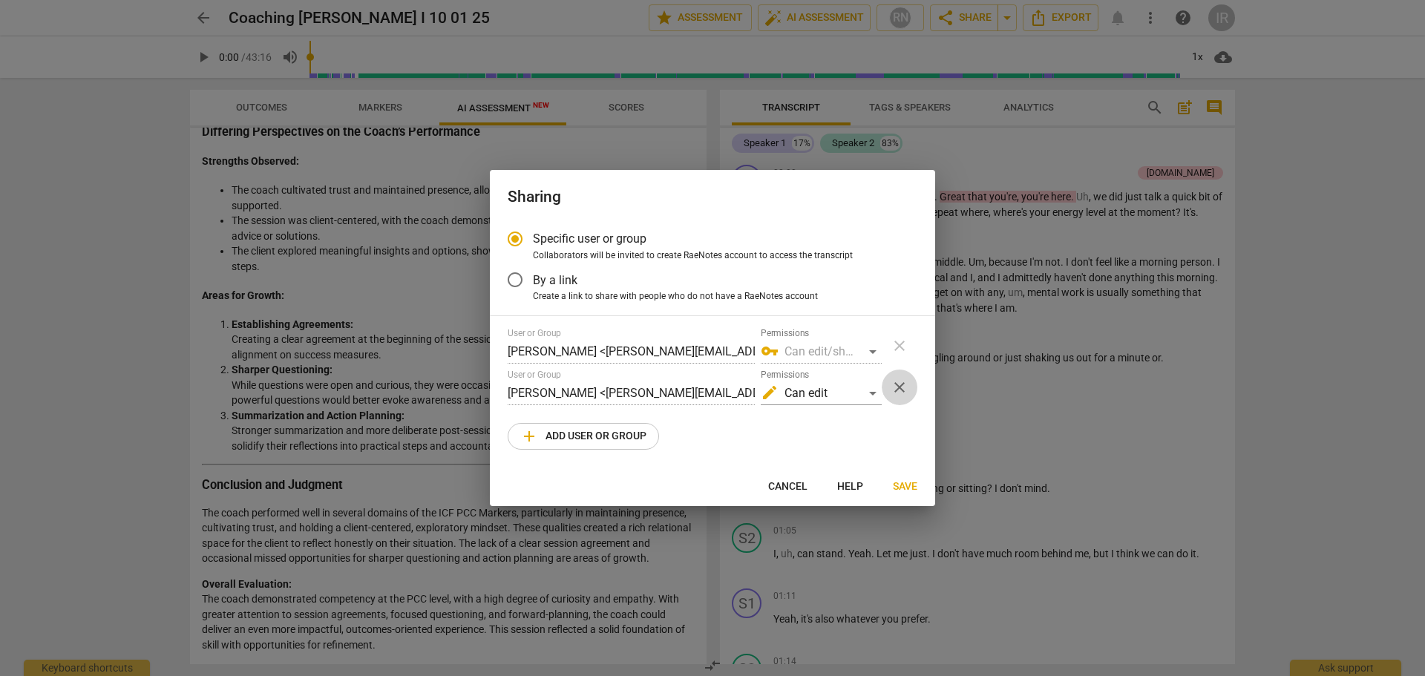
click at [903, 381] on span "close" at bounding box center [900, 388] width 18 height 18
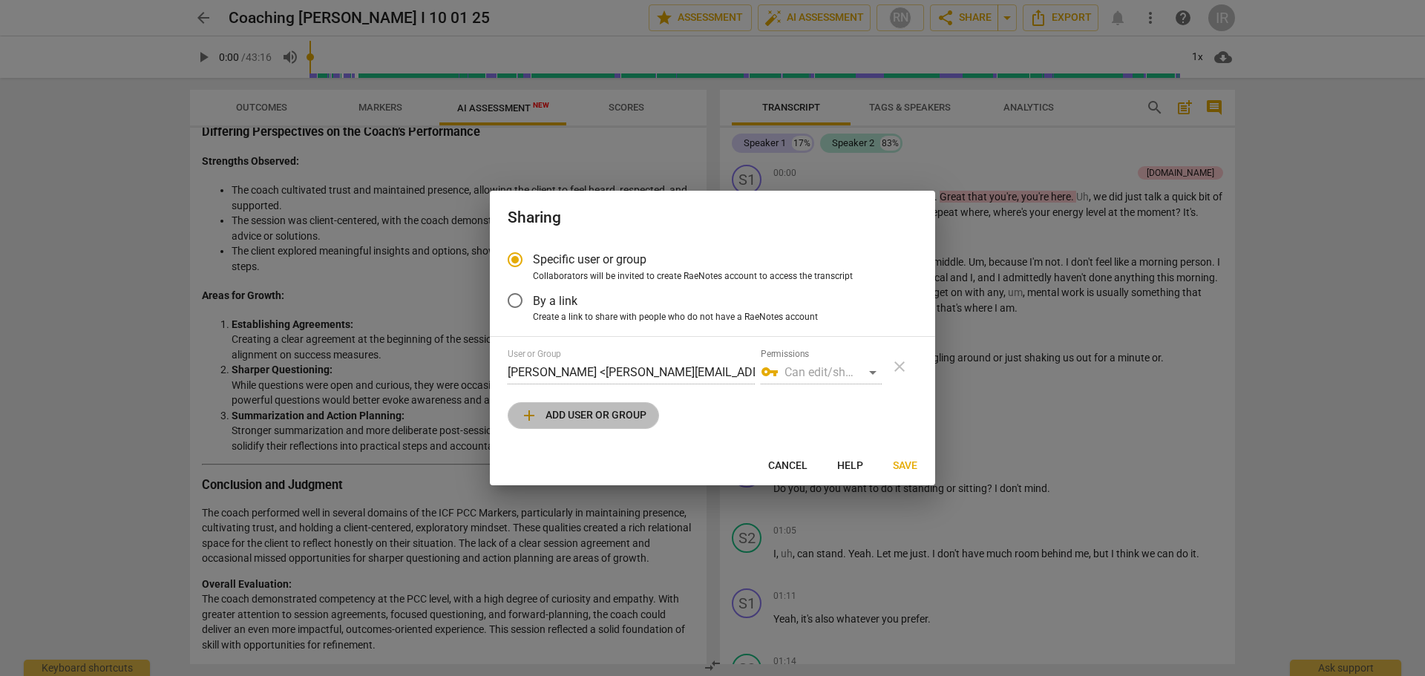
click at [525, 408] on span "add" at bounding box center [529, 416] width 18 height 18
radio input "false"
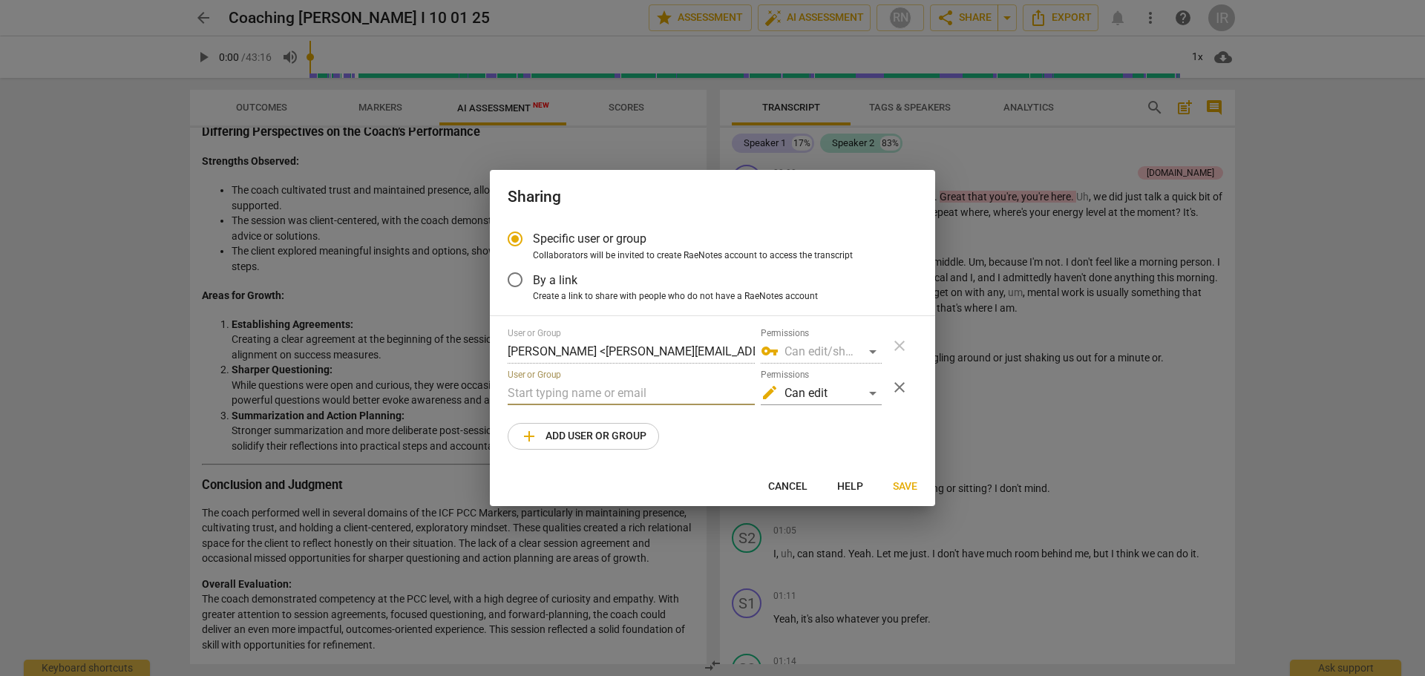
click at [525, 391] on input "text" at bounding box center [631, 394] width 247 height 24
type input "[EMAIL_ADDRESS][DOMAIN_NAME]"
click at [913, 408] on span "Save" at bounding box center [905, 487] width 24 height 15
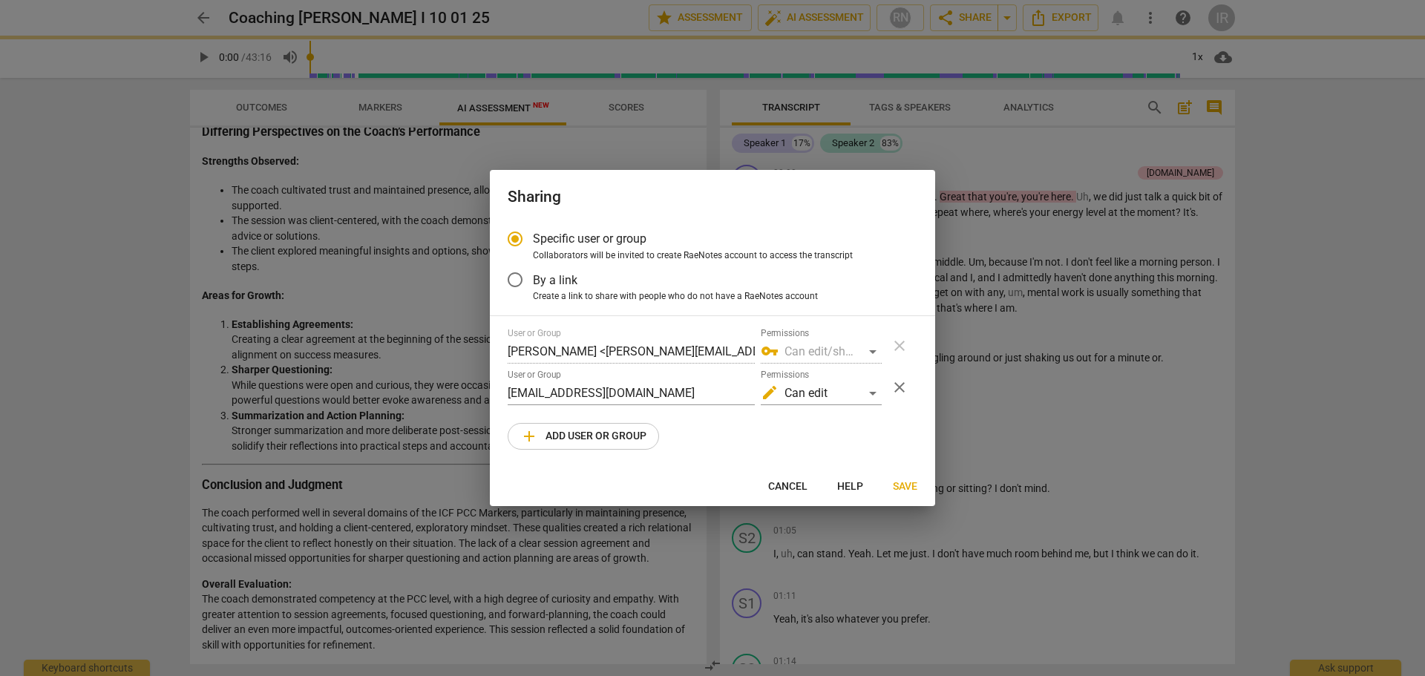
radio input "false"
type input "[PERSON_NAME] <[EMAIL_ADDRESS][DOMAIN_NAME]>"
